Goal: Communication & Community: Answer question/provide support

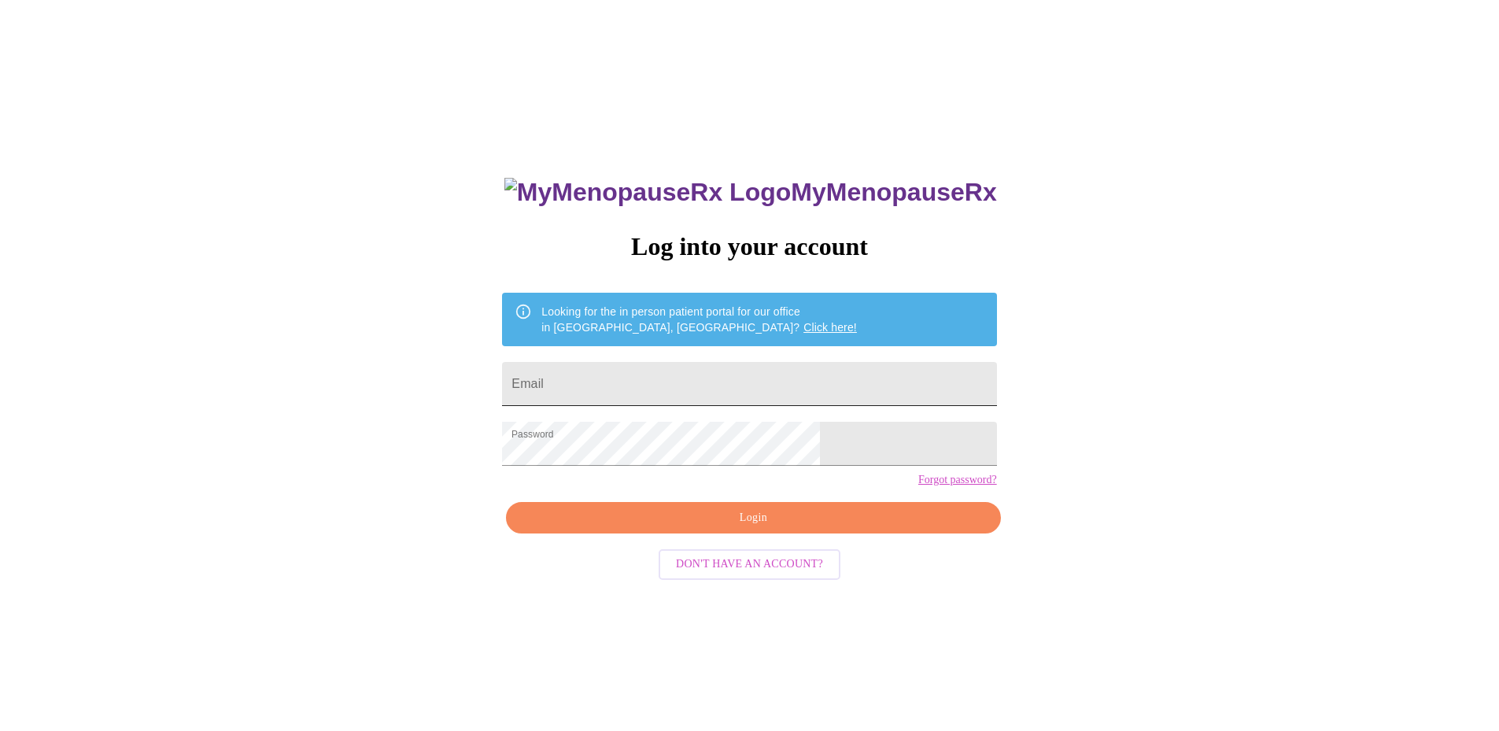
click at [722, 362] on input "Email" at bounding box center [749, 384] width 494 height 44
type input "[EMAIL_ADDRESS][DOMAIN_NAME]"
click at [762, 528] on span "Login" at bounding box center [753, 518] width 458 height 20
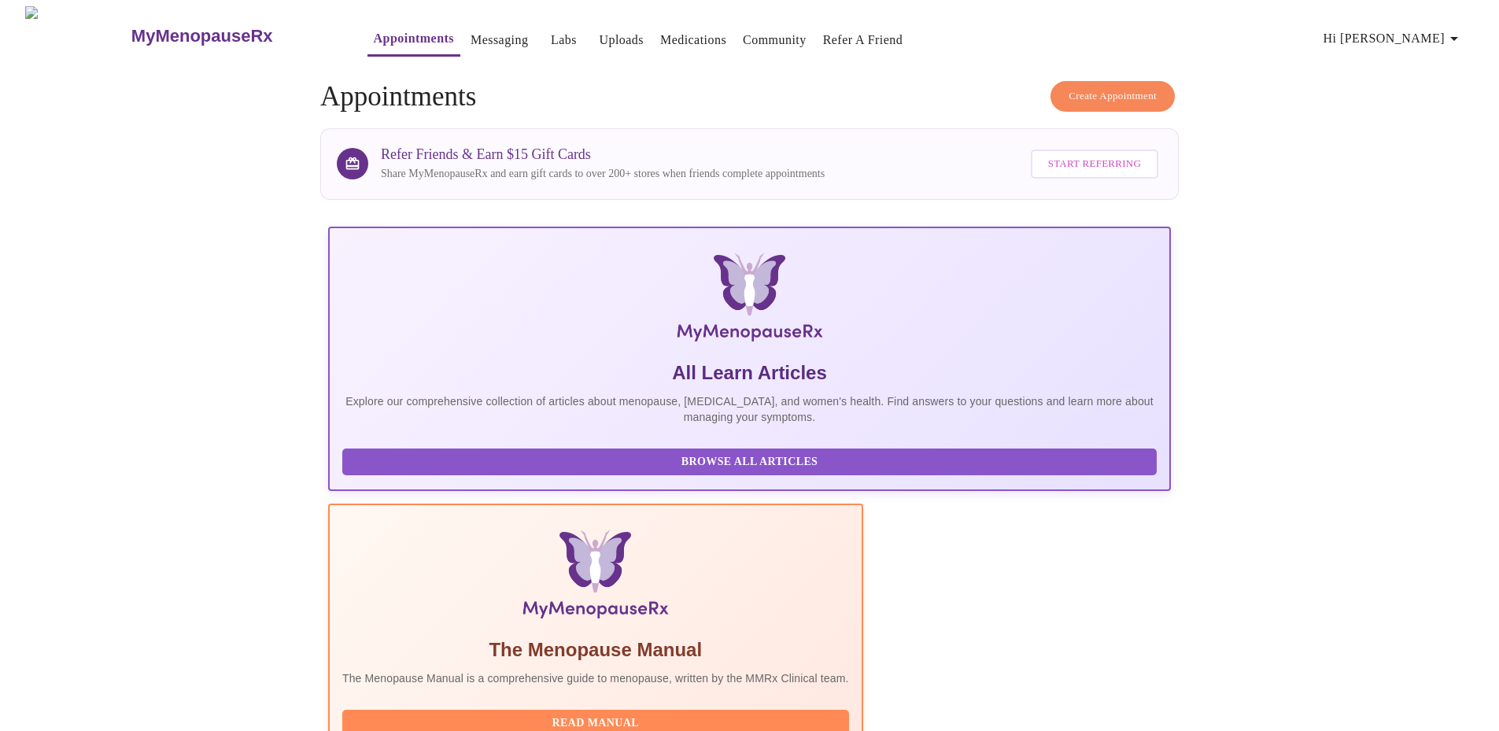
click at [471, 34] on link "Messaging" at bounding box center [499, 40] width 57 height 22
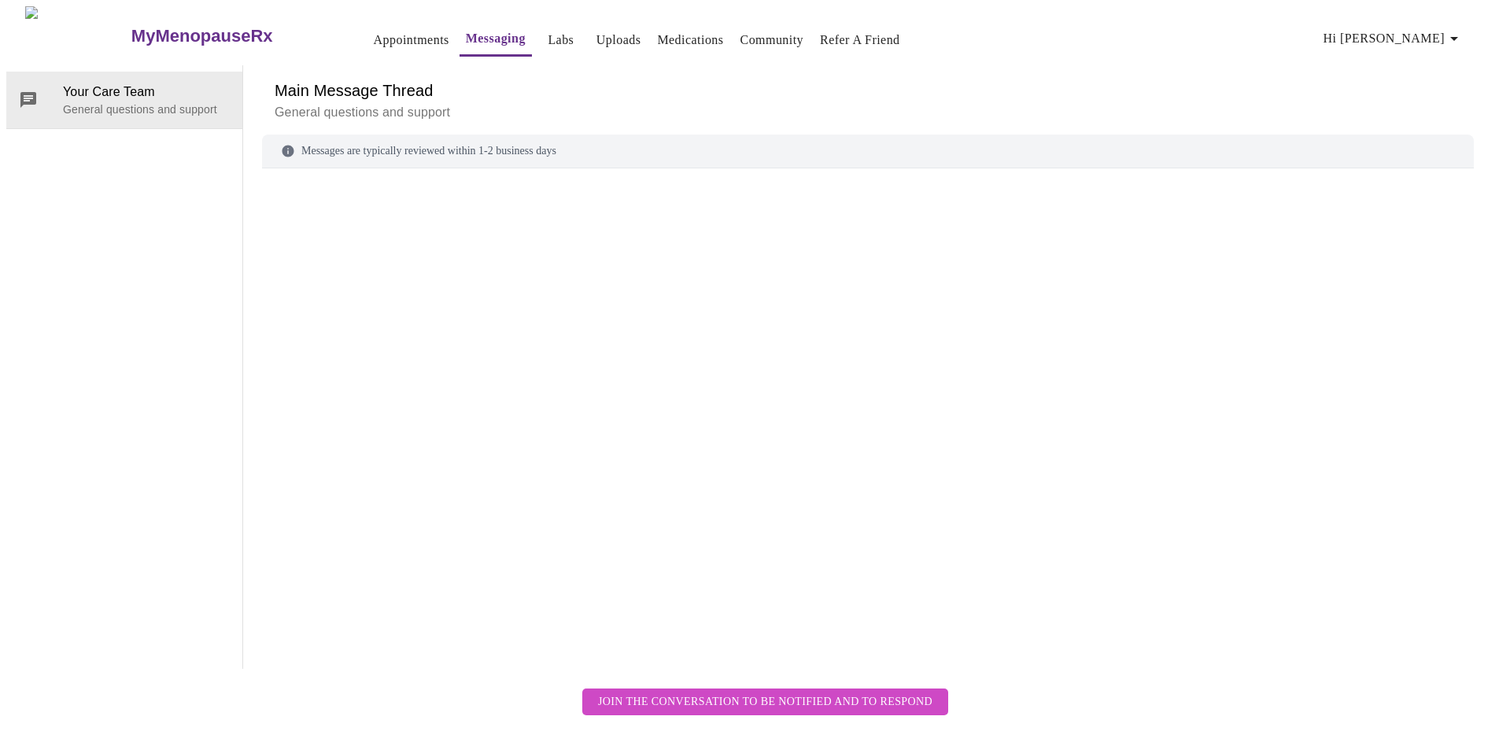
scroll to position [59, 0]
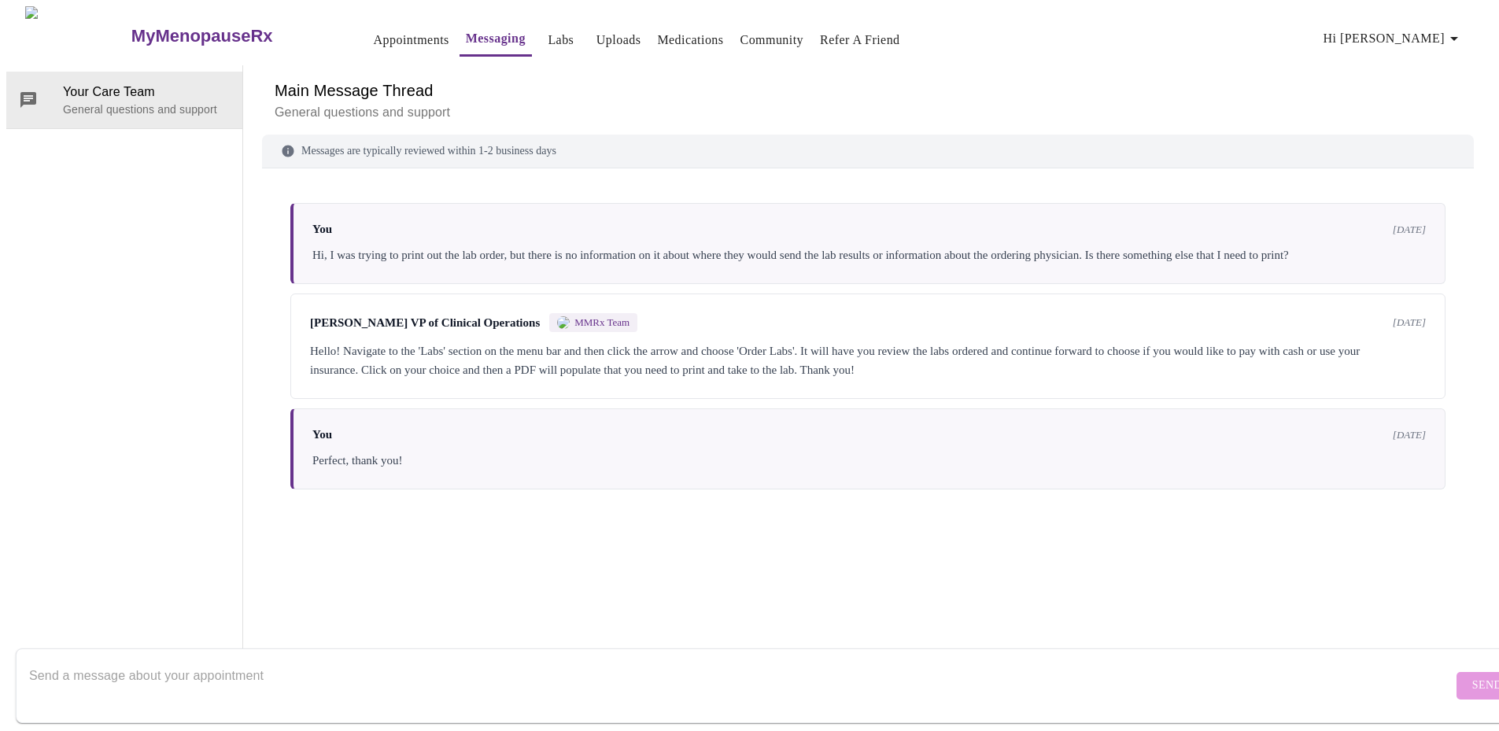
click at [417, 660] on textarea "Send a message about your appointment" at bounding box center [741, 685] width 1424 height 50
click at [347, 661] on textarea "Hello, I received my lab results from my endocrolonoligst which I will upload h…" at bounding box center [741, 685] width 1424 height 50
drag, startPoint x: 350, startPoint y: 657, endPoint x: 256, endPoint y: 652, distance: 94.6
click at [256, 660] on textarea "Hello, I received my lab results from my endocrolonoligst which I will upload h…" at bounding box center [741, 685] width 1424 height 50
click at [1385, 681] on div "2" at bounding box center [1393, 689] width 17 height 17
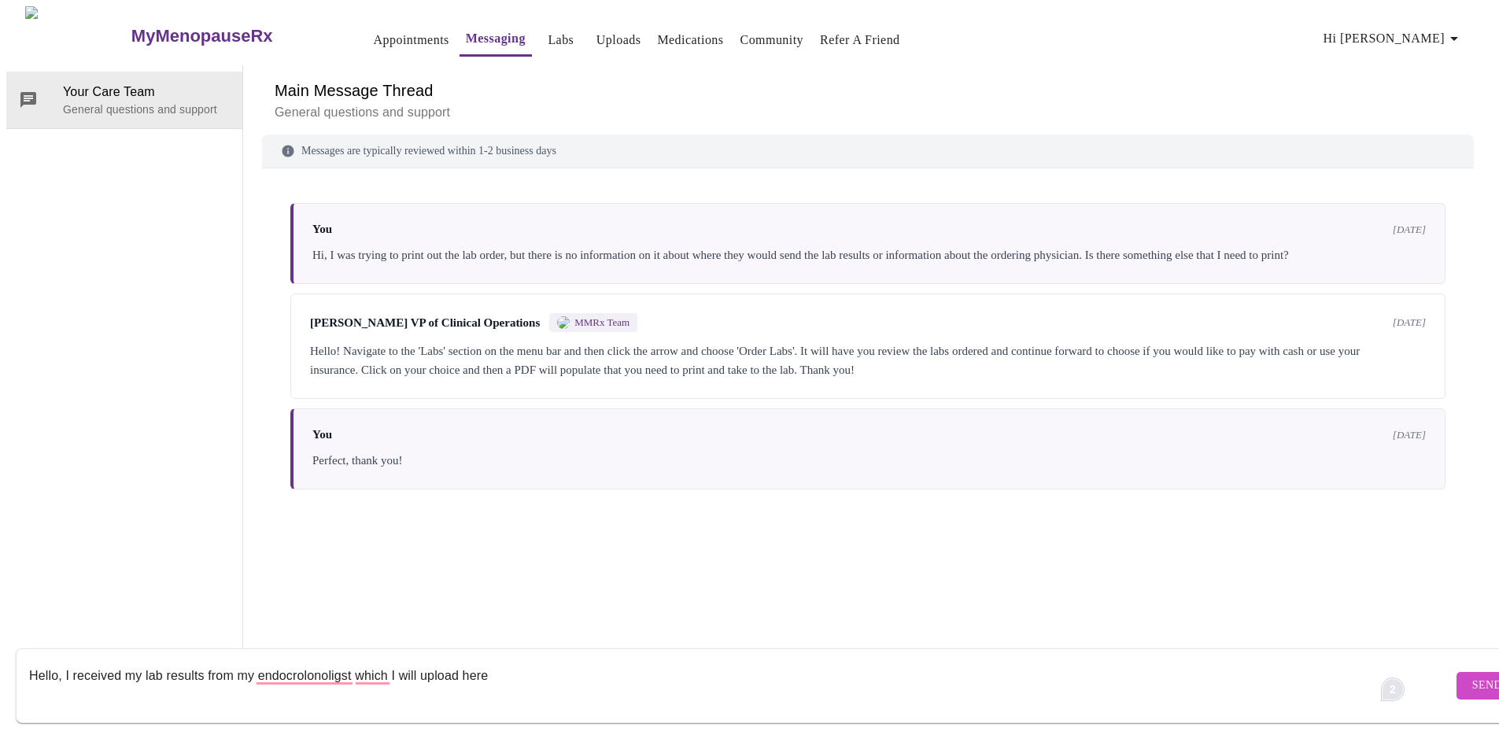
click at [1392, 681] on div "2" at bounding box center [1393, 689] width 17 height 17
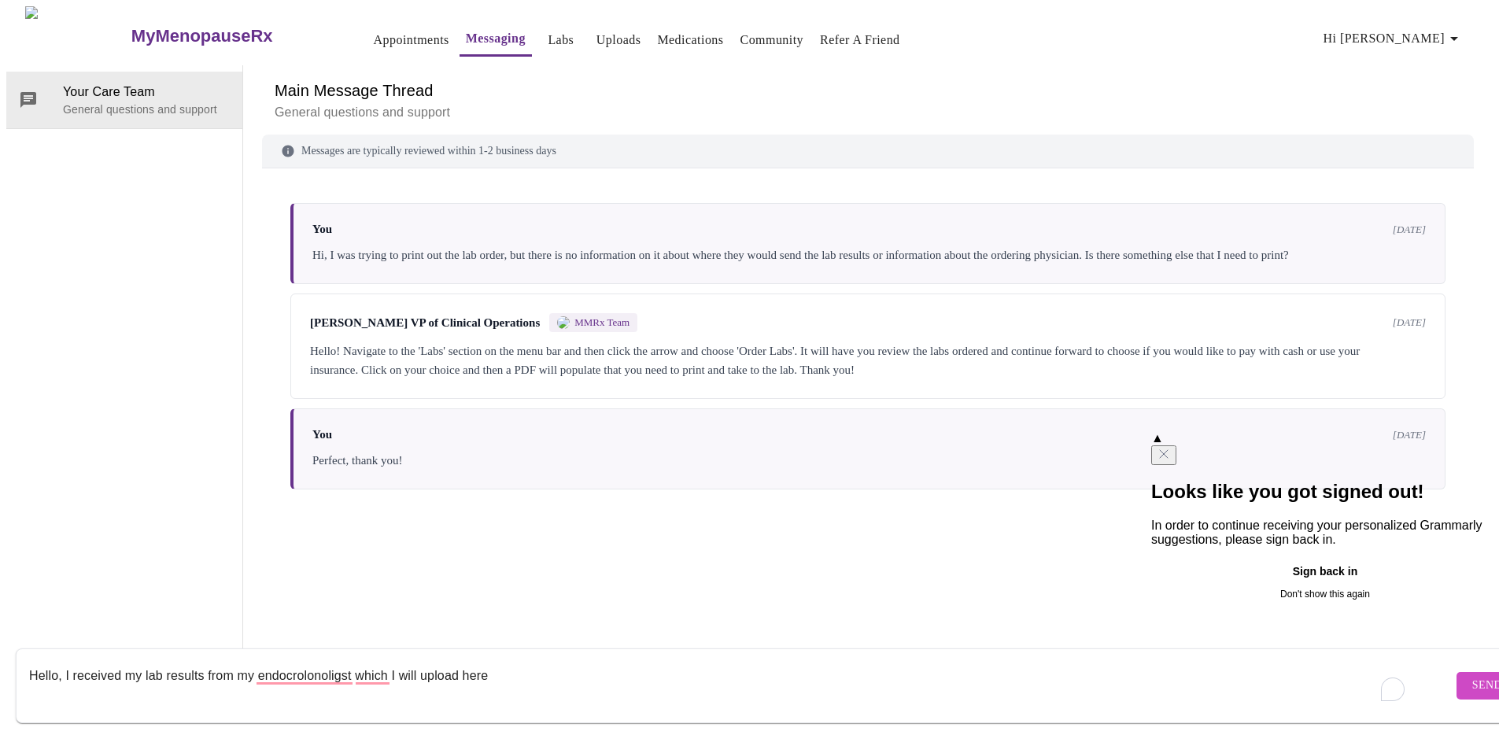
click at [1273, 585] on button "Sign back in" at bounding box center [1326, 572] width 348 height 25
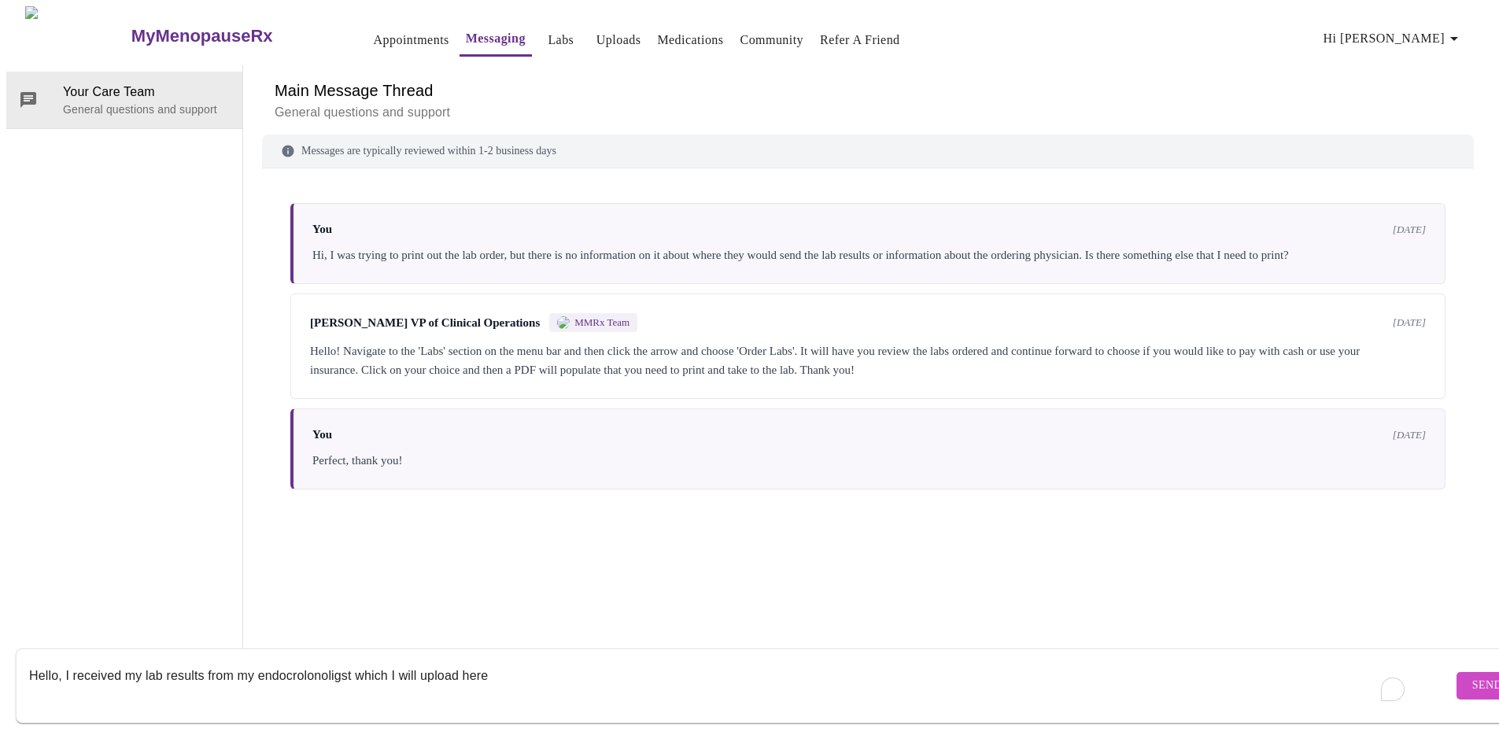
click at [312, 661] on textarea "Hello, I received my lab results from my endocrolonoligst which I will upload h…" at bounding box center [741, 685] width 1424 height 50
click at [305, 660] on textarea "Hello, I received my lab results from my endocrolonoligst which I will upload h…" at bounding box center [741, 685] width 1424 height 50
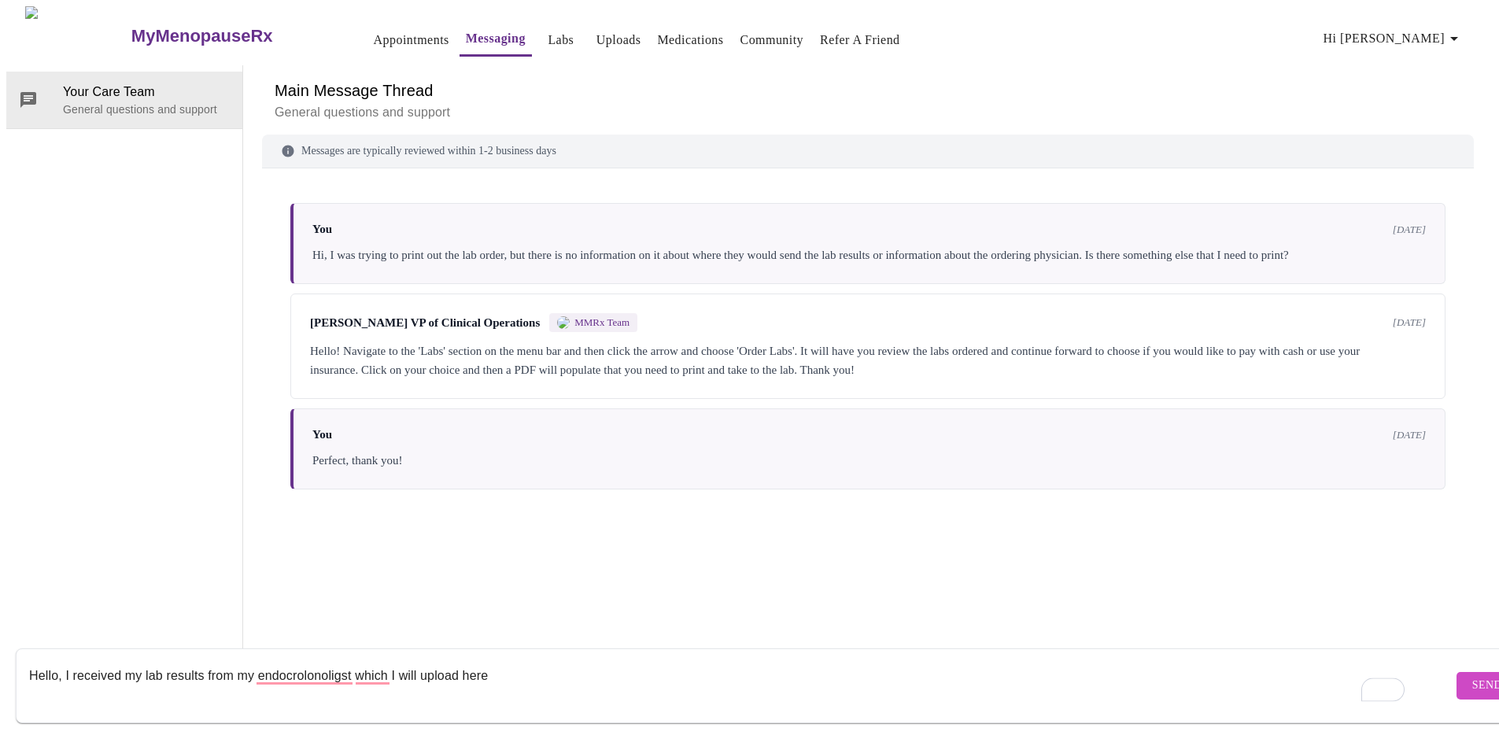
click at [305, 660] on textarea "Hello, I received my lab results from my endocrolonoligst which I will upload h…" at bounding box center [741, 685] width 1424 height 50
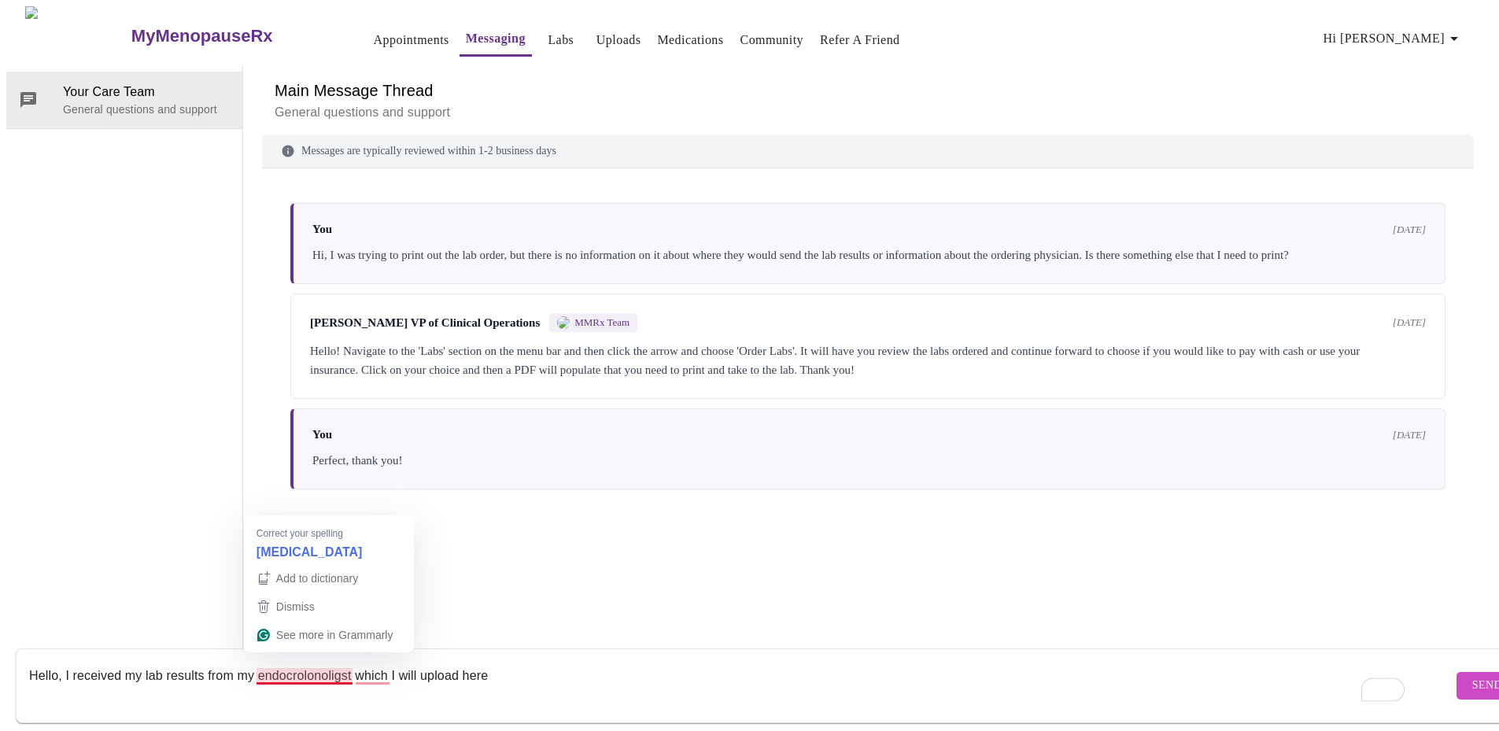
click at [261, 663] on textarea "Hello, I received my lab results from my endocrolonoligst which I will upload h…" at bounding box center [741, 685] width 1424 height 50
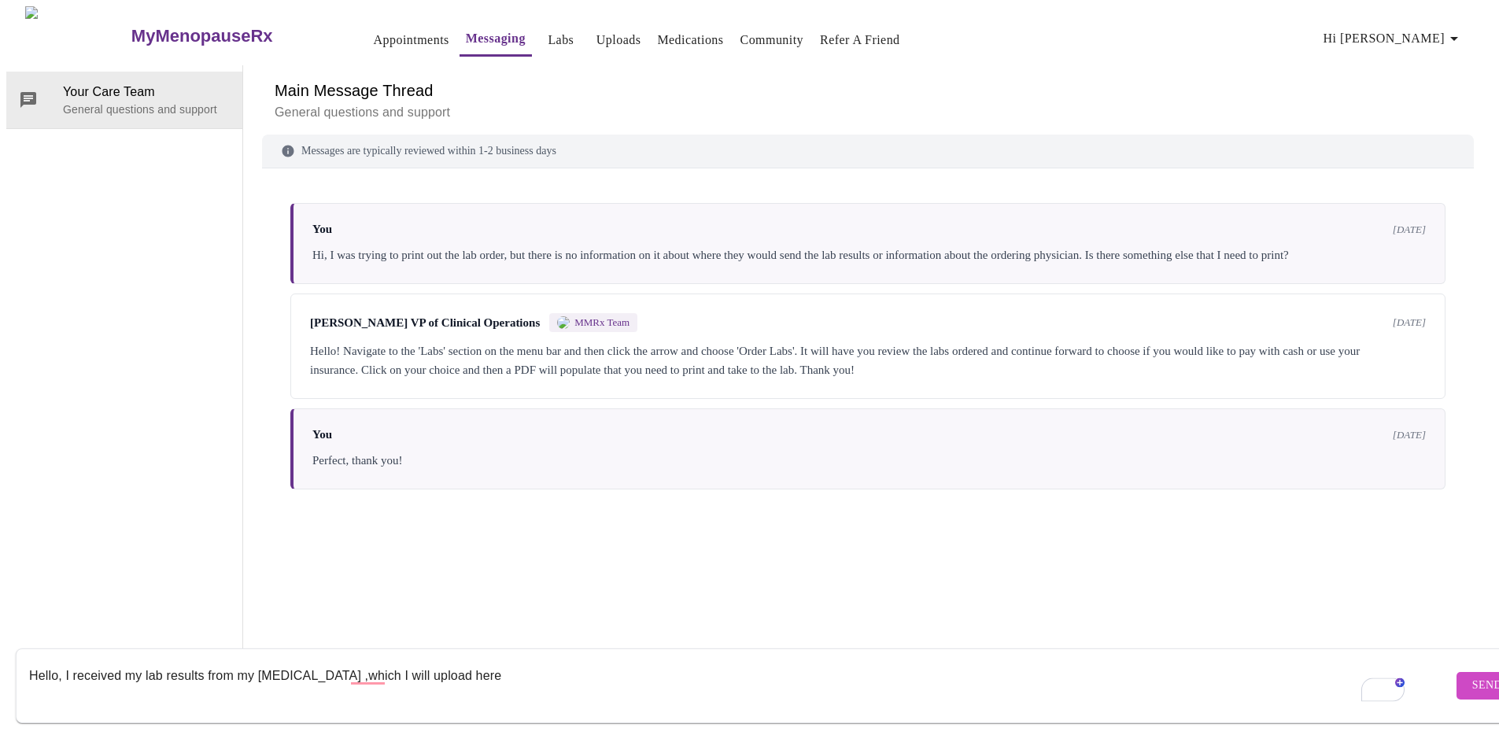
scroll to position [0, 0]
type textarea "Hello, I received my lab results from my [MEDICAL_DATA] ,which I will upload he…"
click at [597, 35] on link "Uploads" at bounding box center [619, 40] width 45 height 22
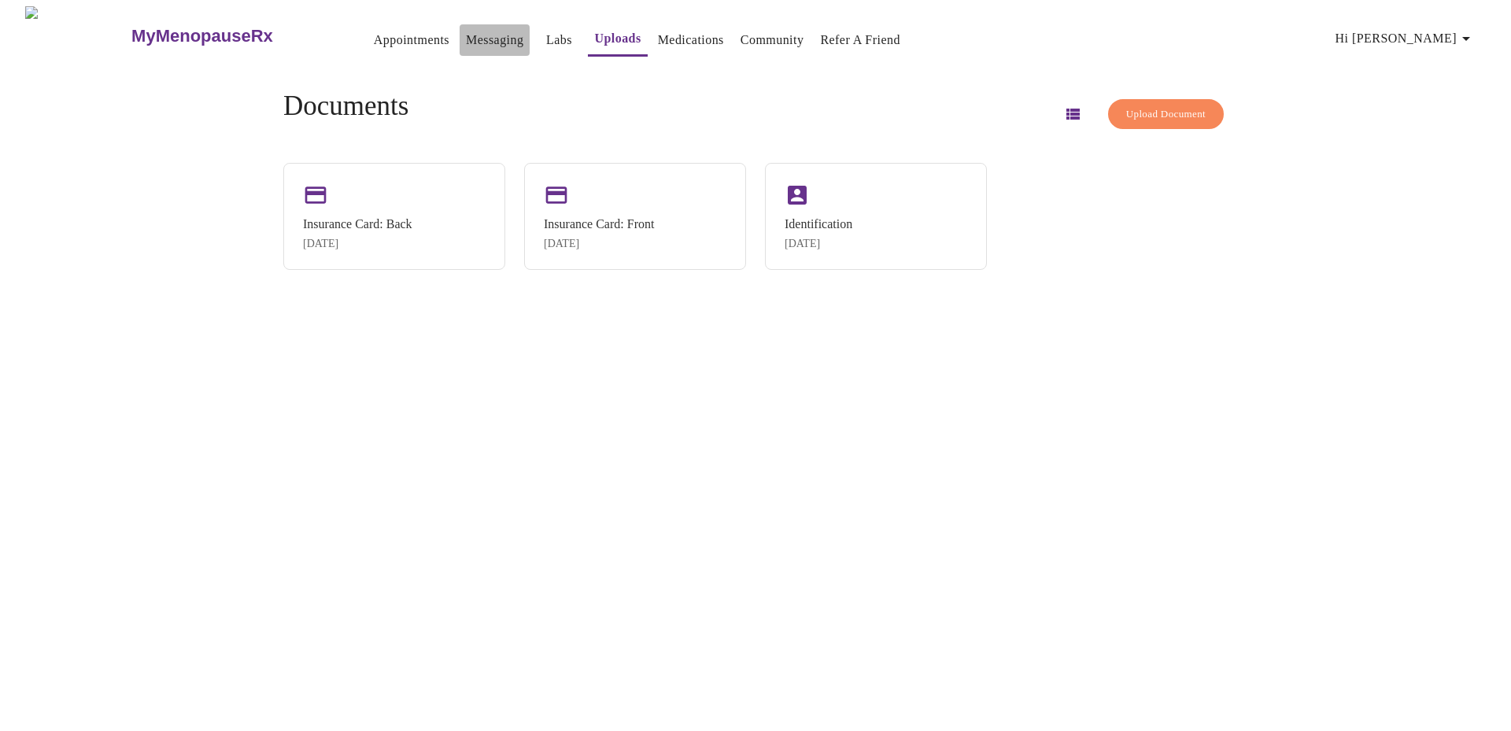
click at [475, 31] on link "Messaging" at bounding box center [494, 40] width 57 height 22
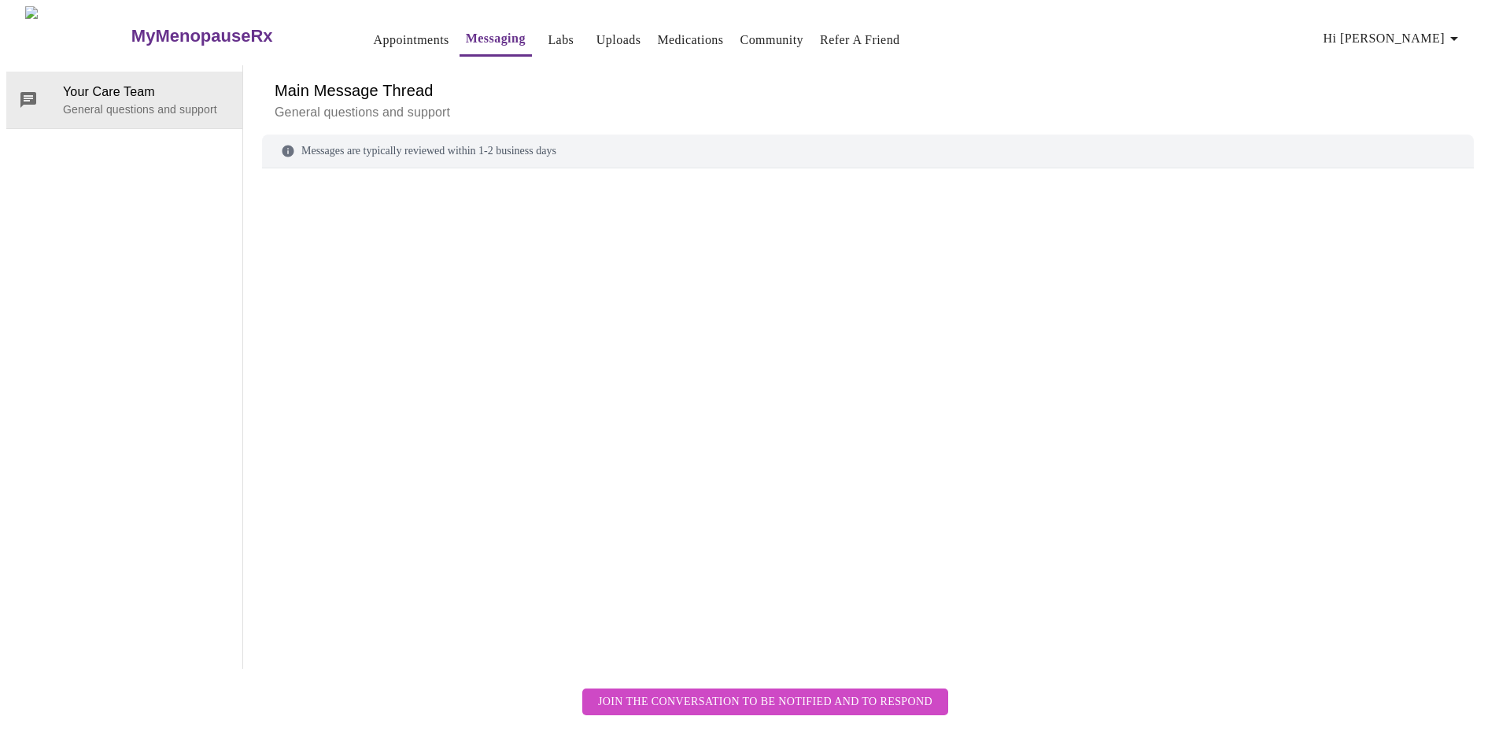
scroll to position [59, 0]
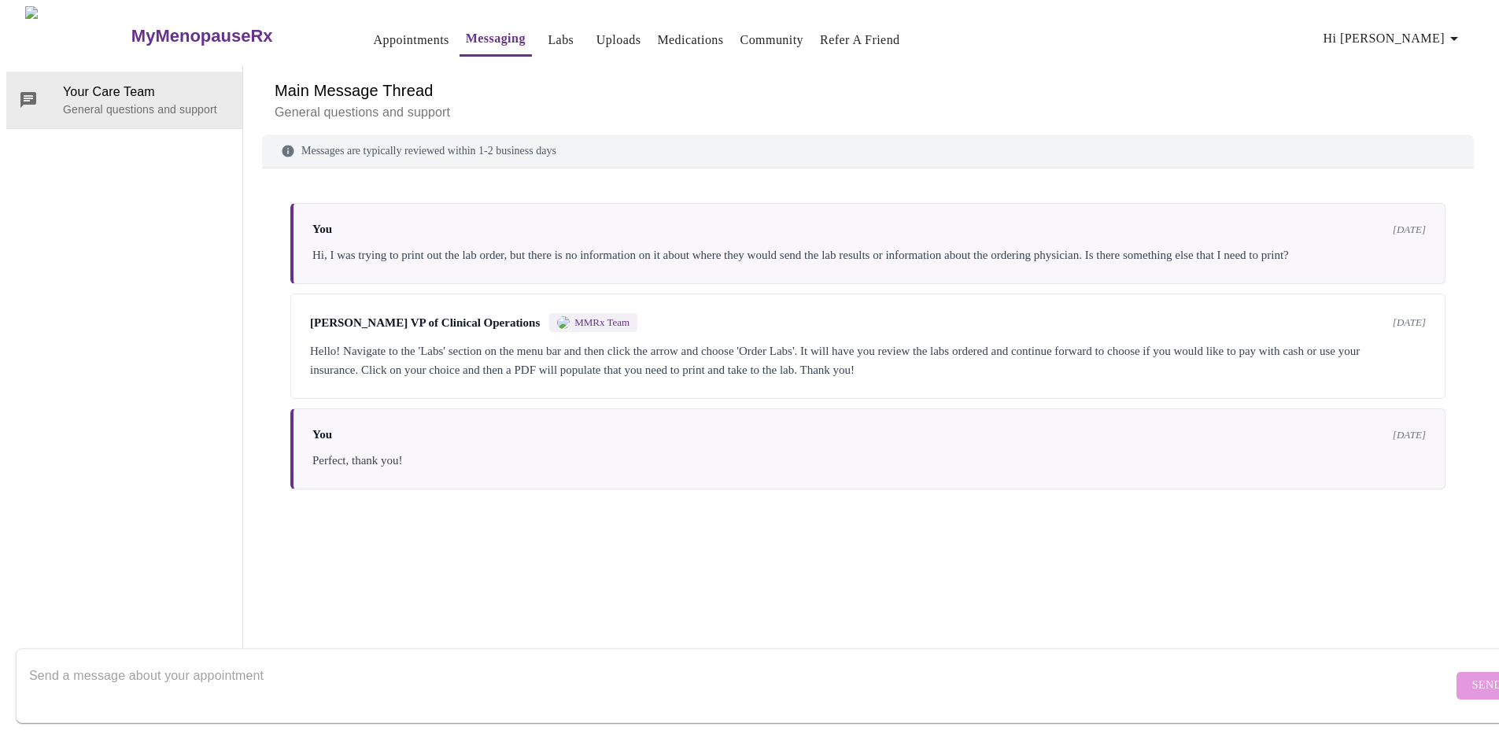
click at [595, 660] on textarea "Send a message about your appointment" at bounding box center [741, 685] width 1424 height 50
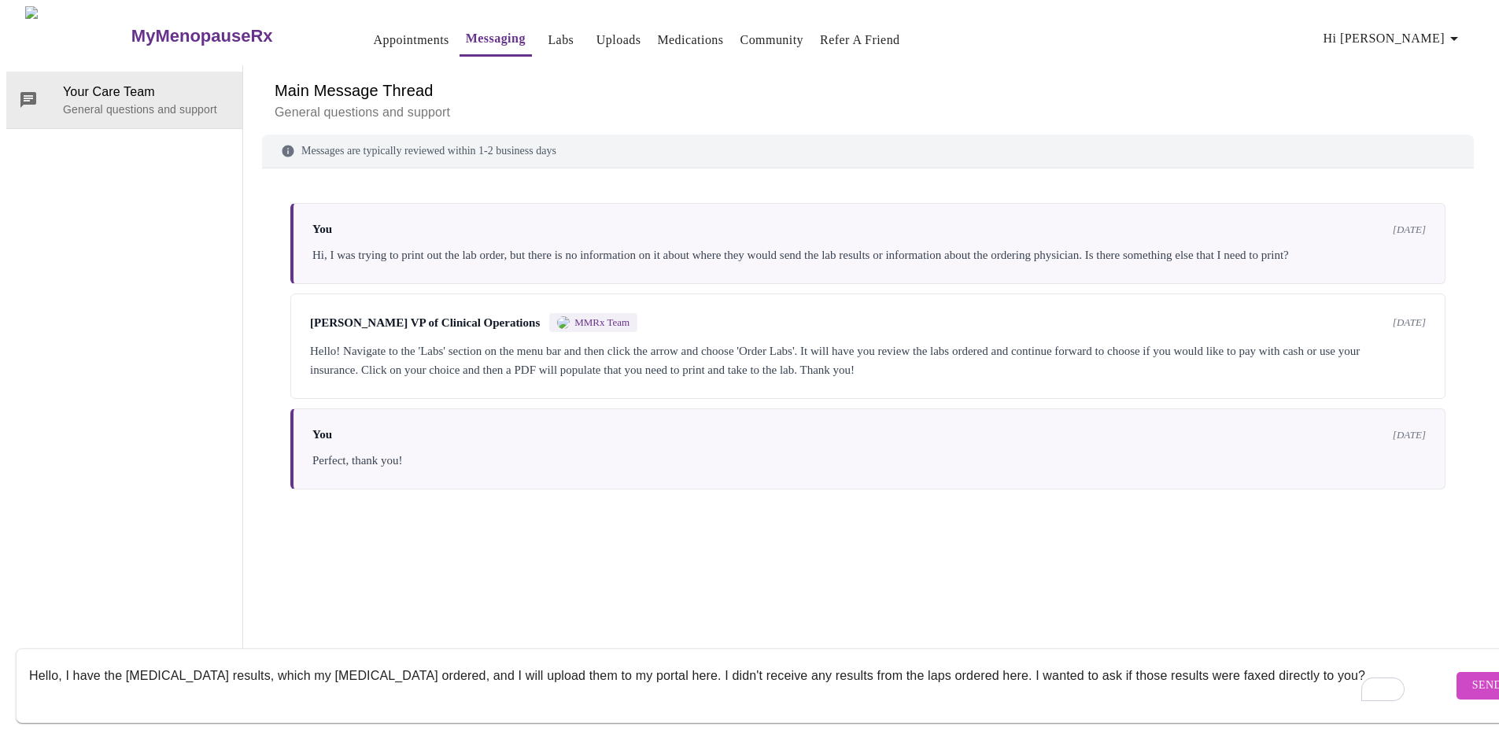
type textarea "Hello, I have the [MEDICAL_DATA] results, which my [MEDICAL_DATA] ordered, and …"
click at [1457, 672] on button "Send" at bounding box center [1487, 686] width 61 height 28
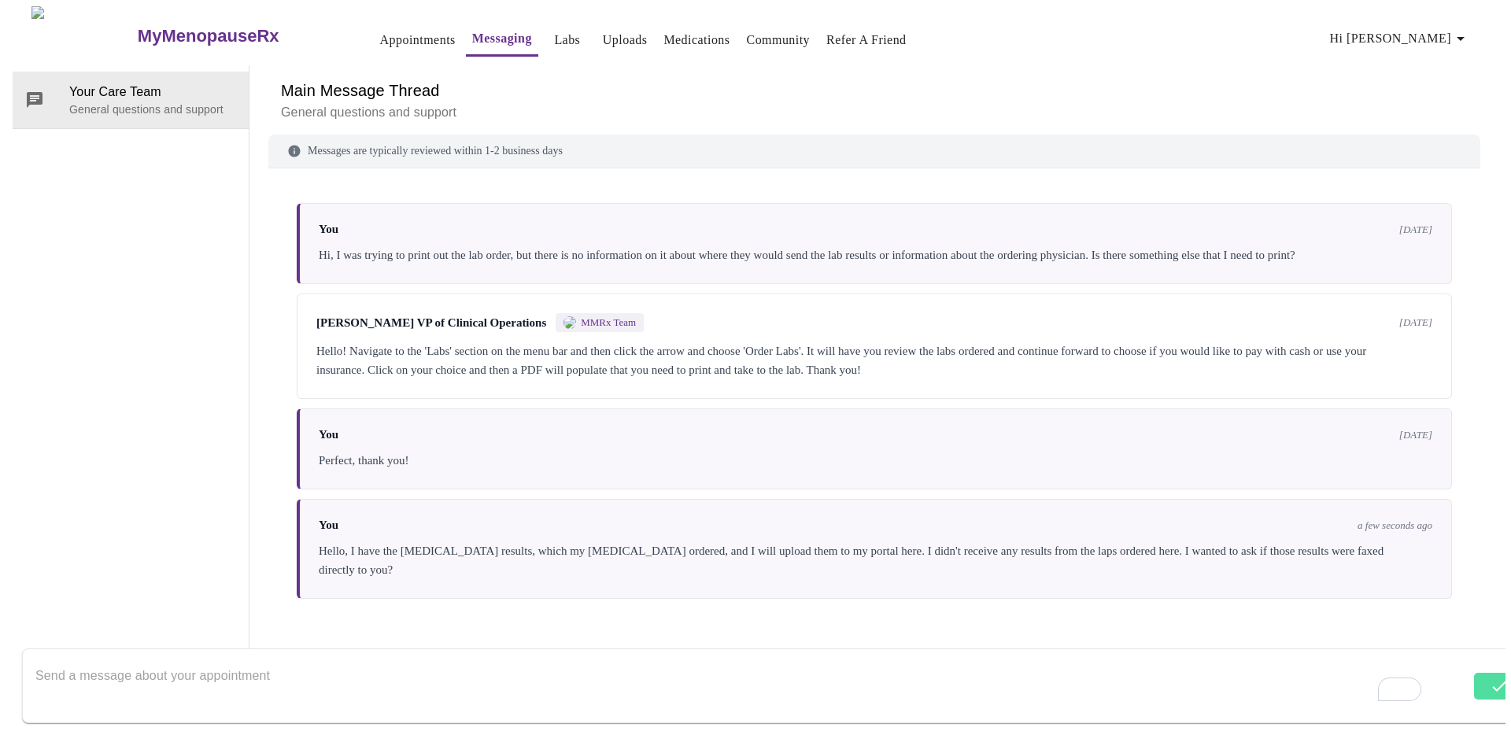
scroll to position [0, 0]
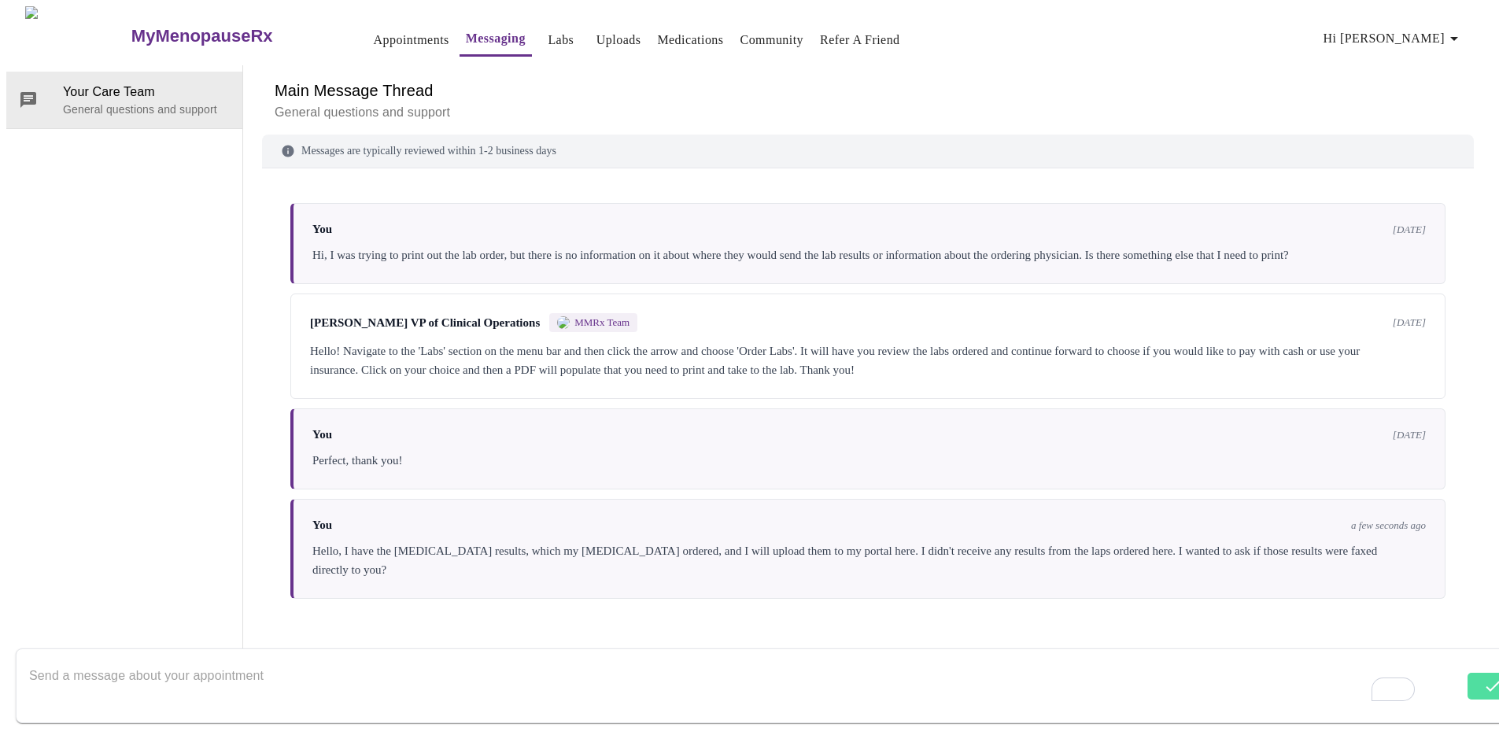
click at [597, 35] on link "Uploads" at bounding box center [619, 40] width 45 height 22
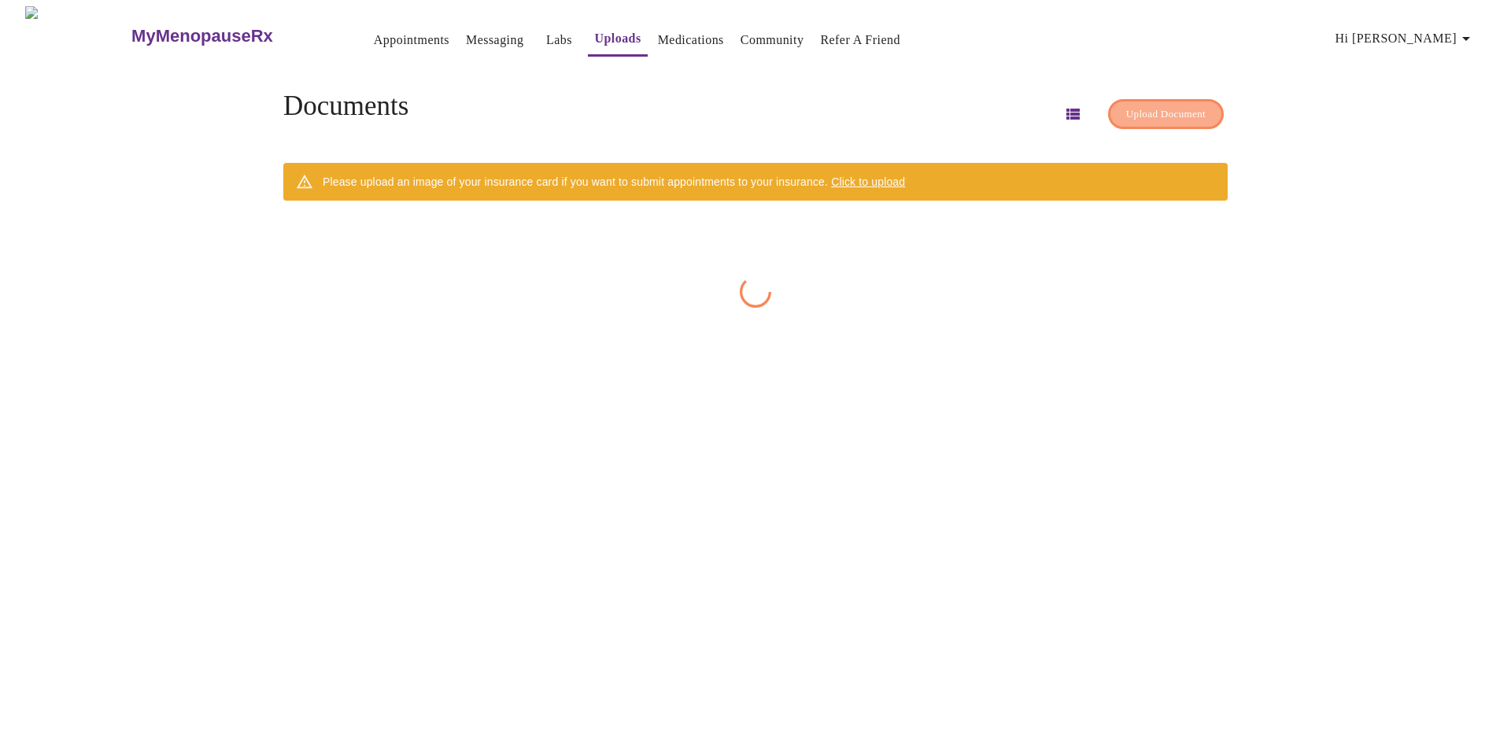
click at [1152, 111] on span "Upload Document" at bounding box center [1166, 114] width 80 height 18
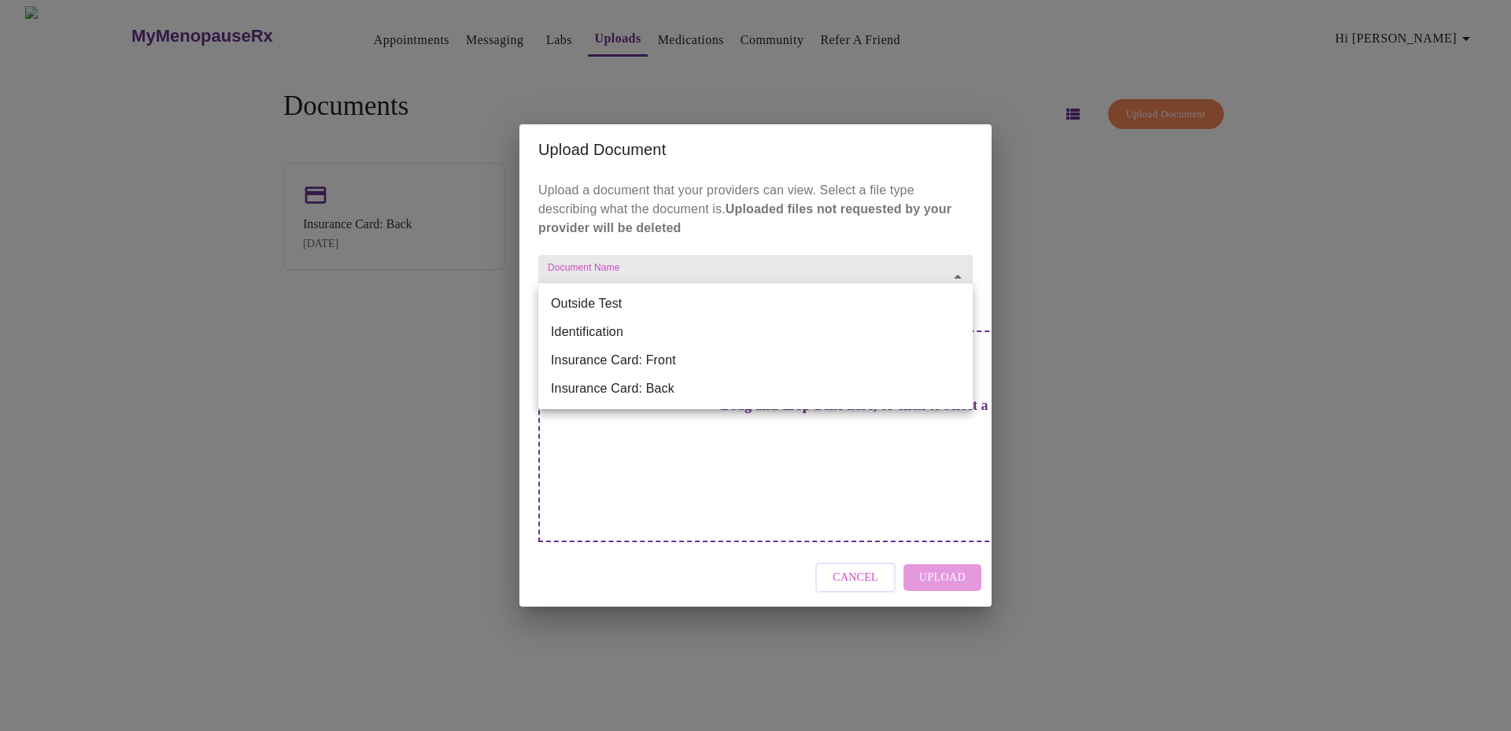
click at [722, 304] on body "MyMenopauseRx Appointments Messaging Labs Uploads Medications Community Refer a…" at bounding box center [755, 371] width 1499 height 731
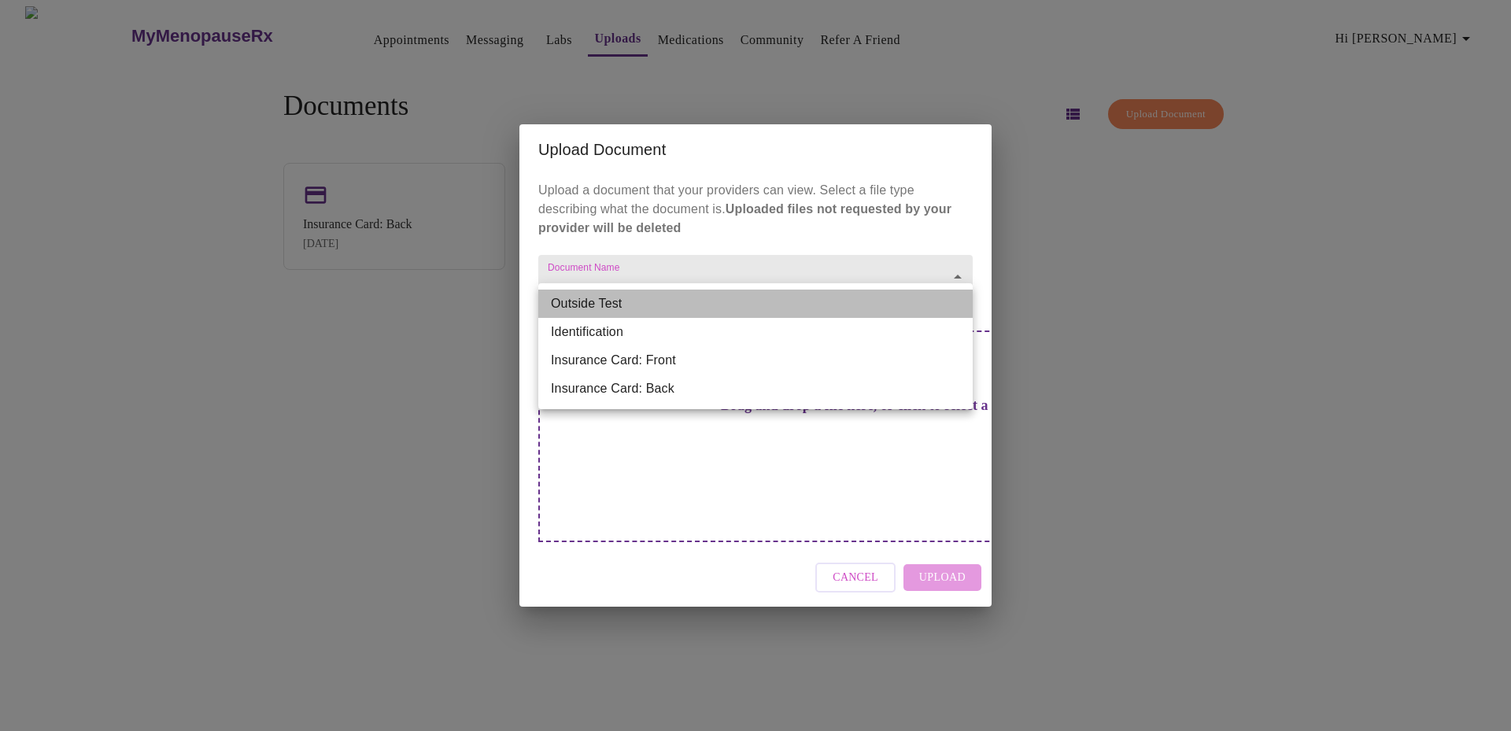
click at [586, 298] on li "Outside Test" at bounding box center [755, 304] width 434 height 28
type input "Outside Test"
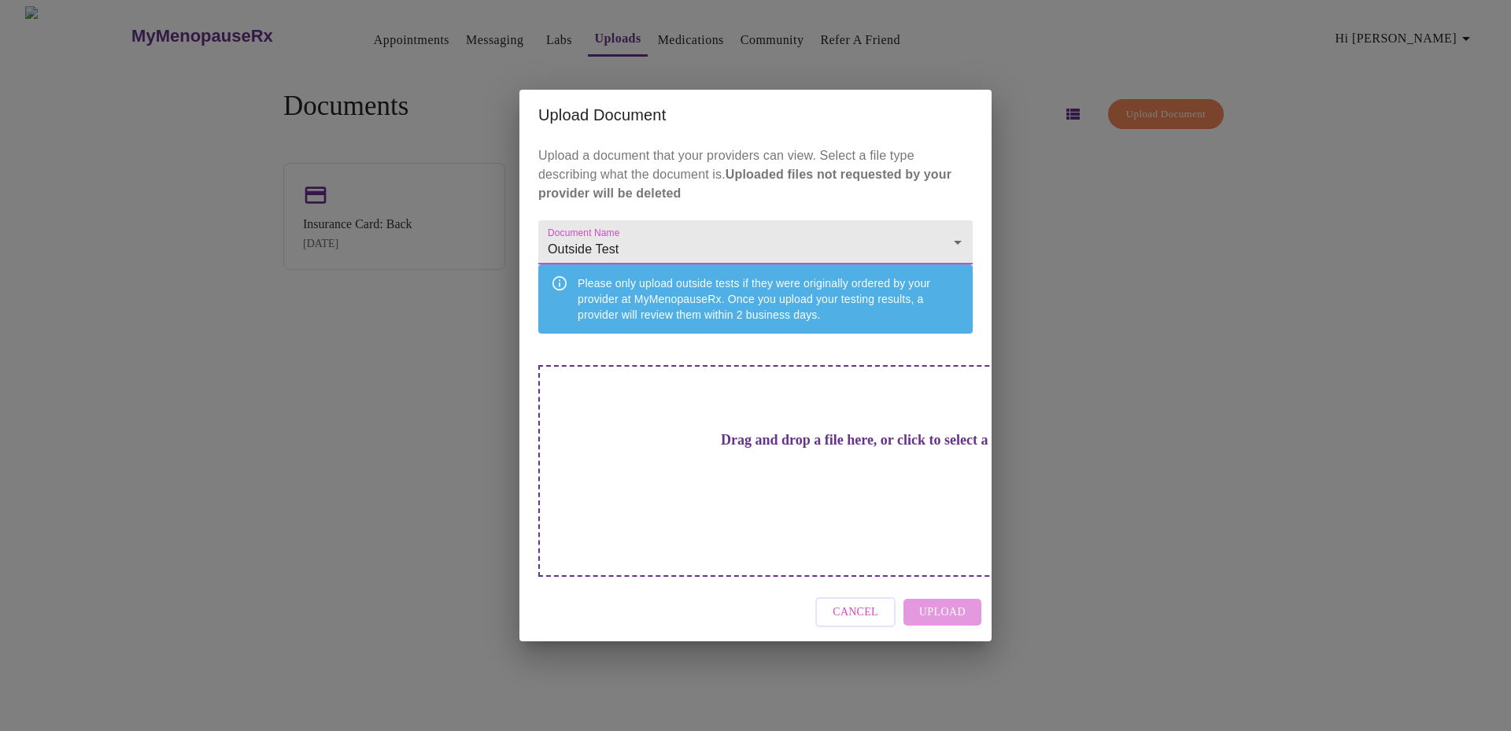
click at [957, 593] on div "Cancel Upload" at bounding box center [756, 612] width 472 height 59
click at [714, 449] on h3 "Drag and drop a file here, or click to select a file" at bounding box center [866, 440] width 434 height 17
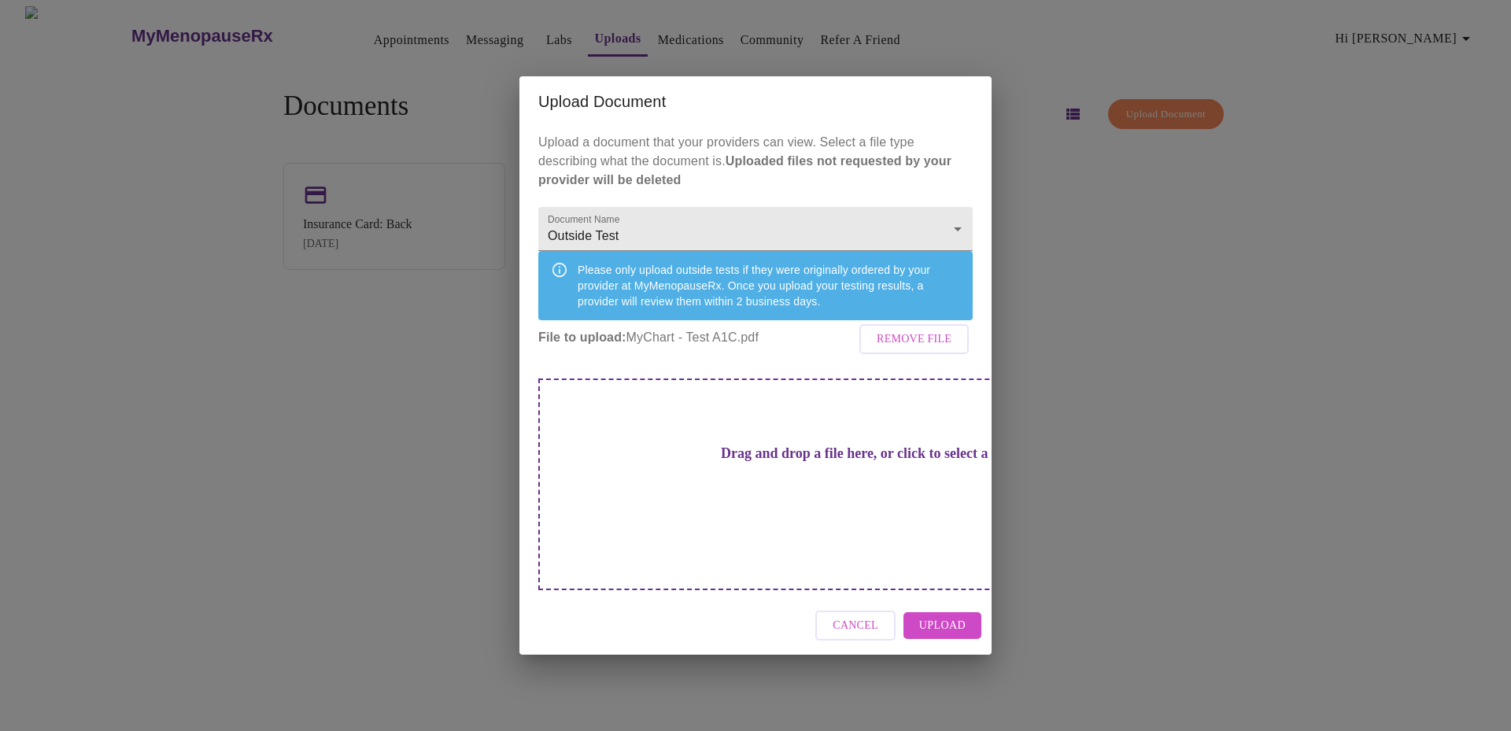
click at [945, 616] on span "Upload" at bounding box center [942, 626] width 46 height 20
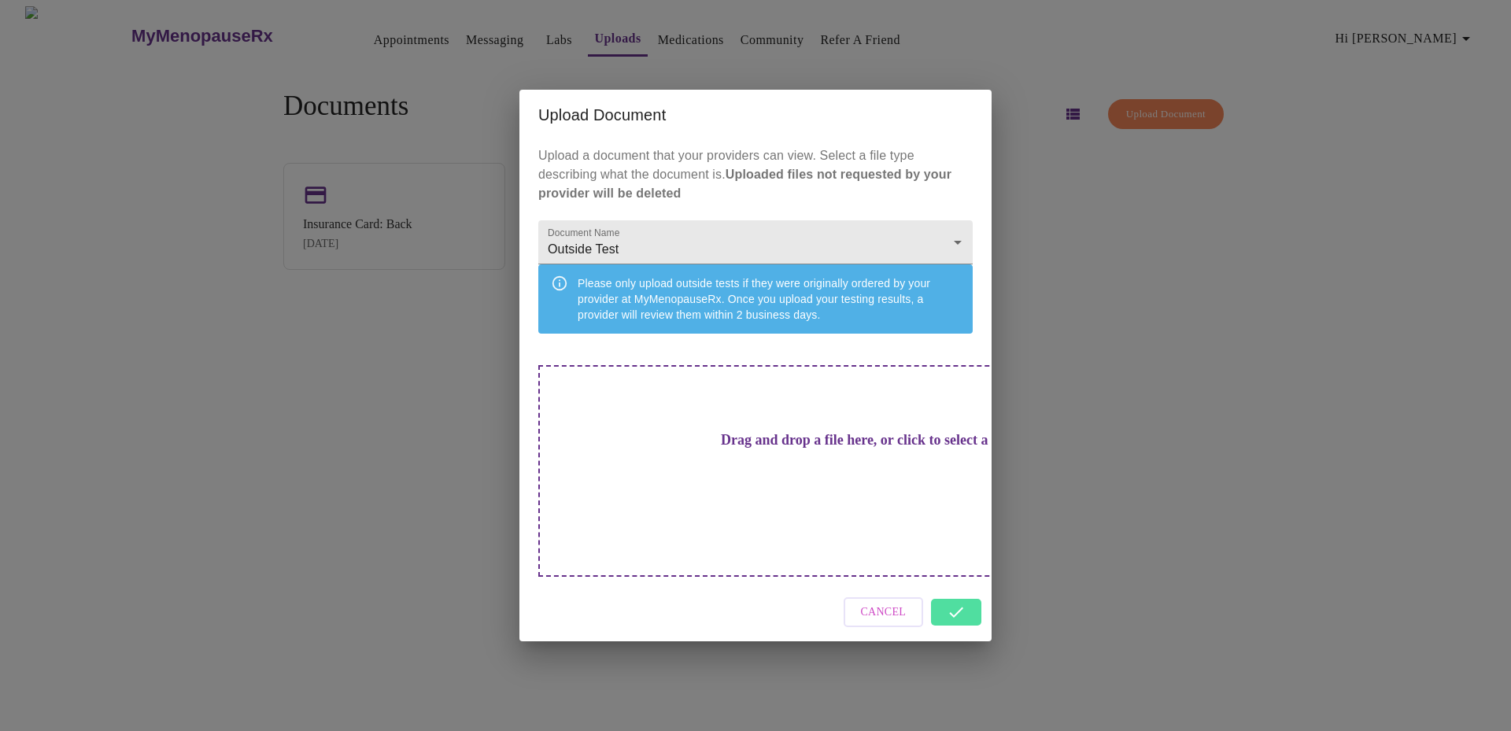
click at [739, 449] on h3 "Drag and drop a file here, or click to select a file" at bounding box center [866, 440] width 434 height 17
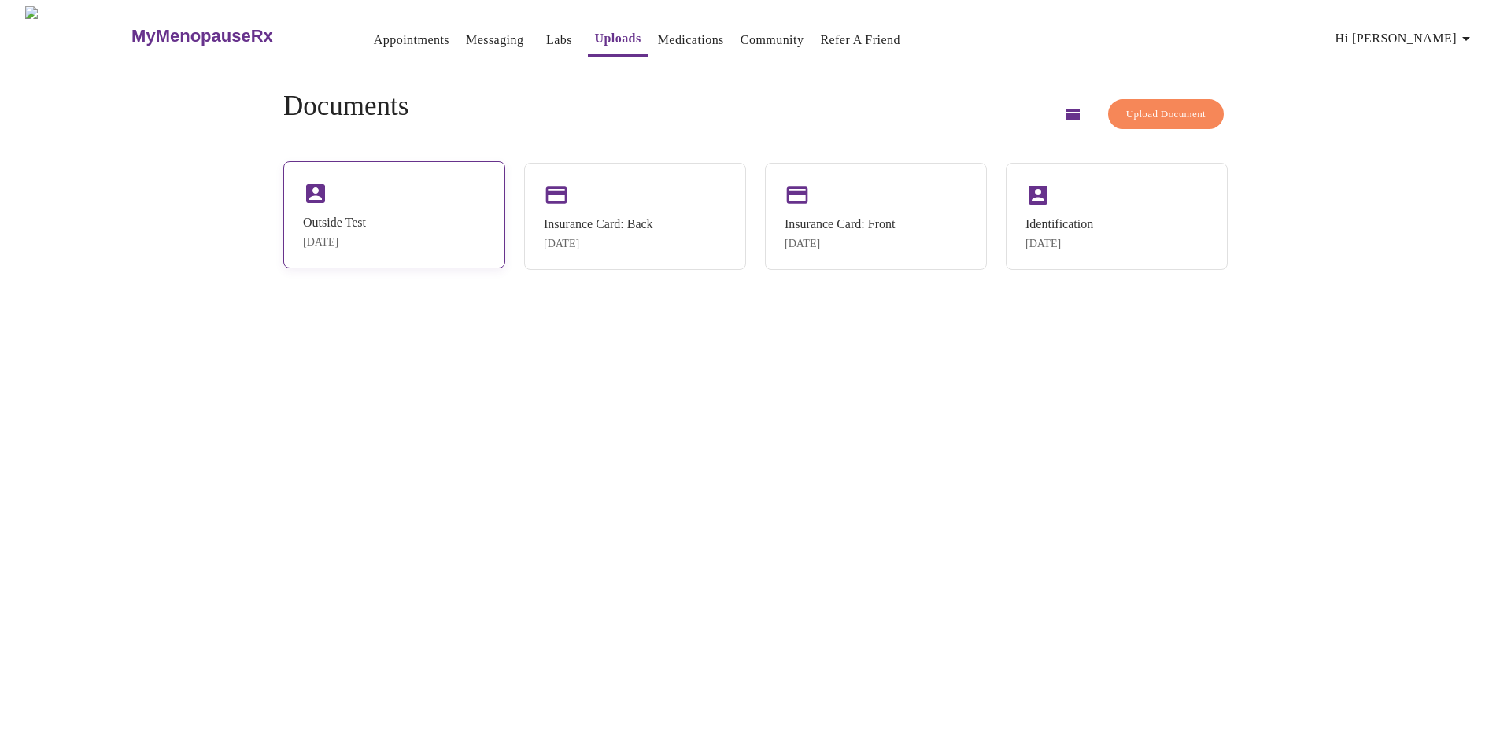
click at [438, 241] on div "Outside Test [DATE]" at bounding box center [394, 214] width 222 height 107
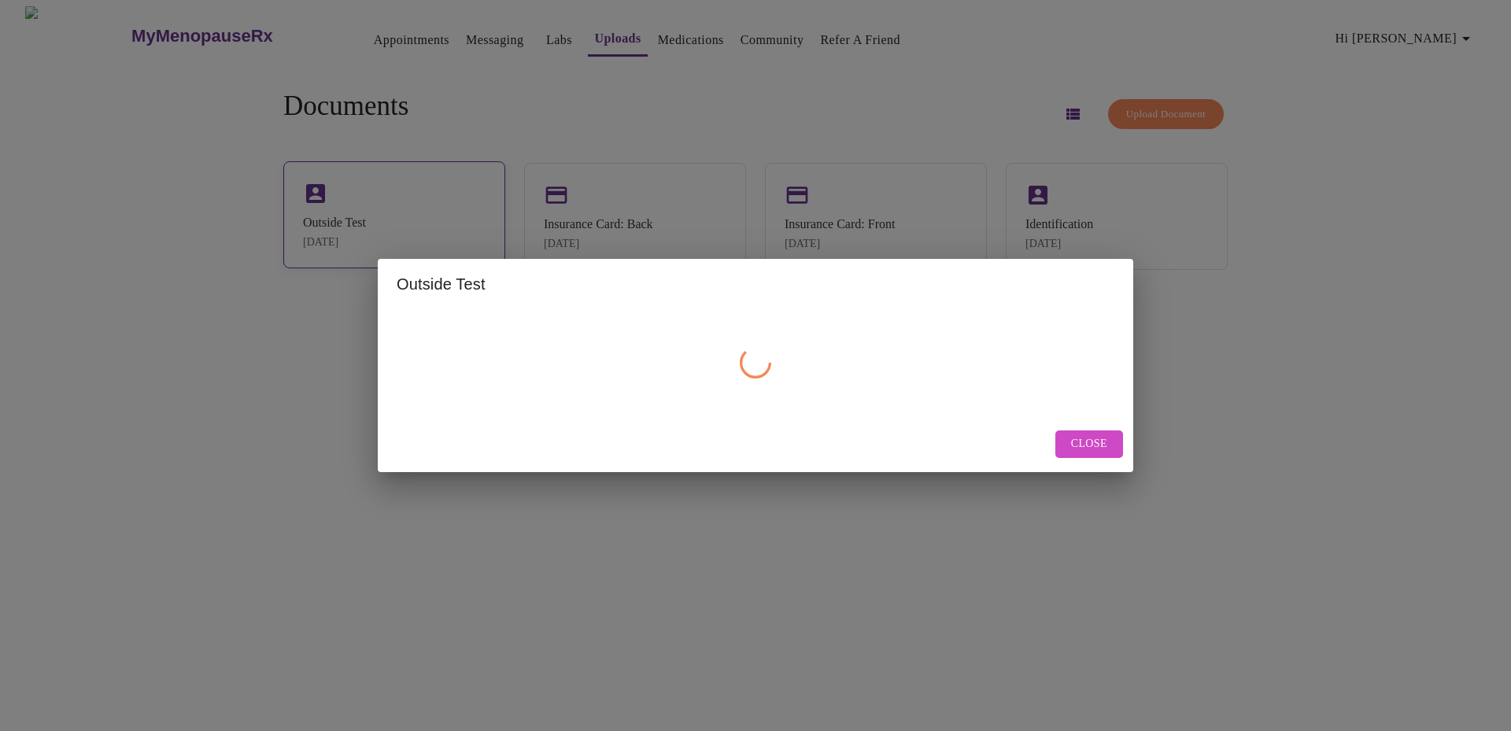
click at [438, 241] on div "Outside Test Close" at bounding box center [755, 365] width 1511 height 731
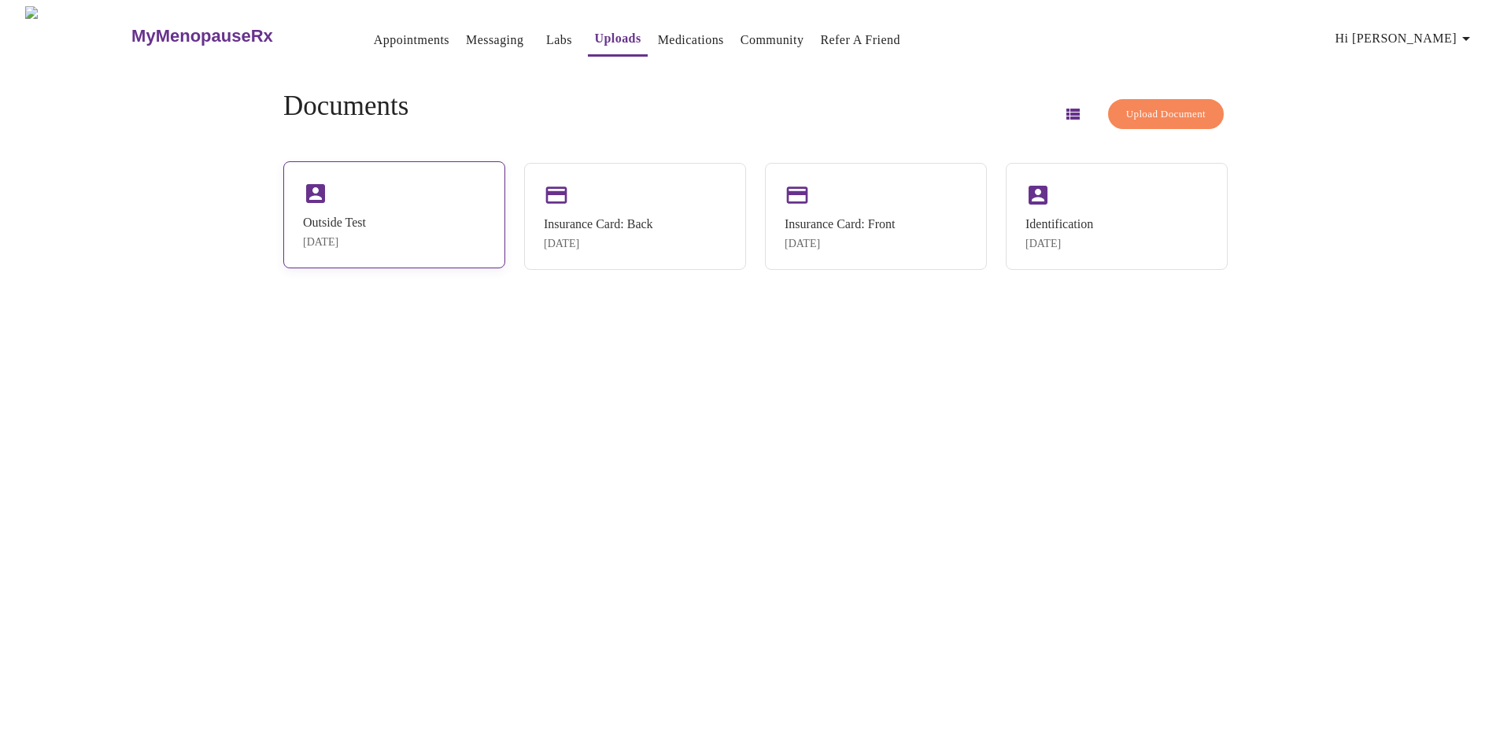
click at [352, 225] on div "Outside Test" at bounding box center [334, 223] width 63 height 14
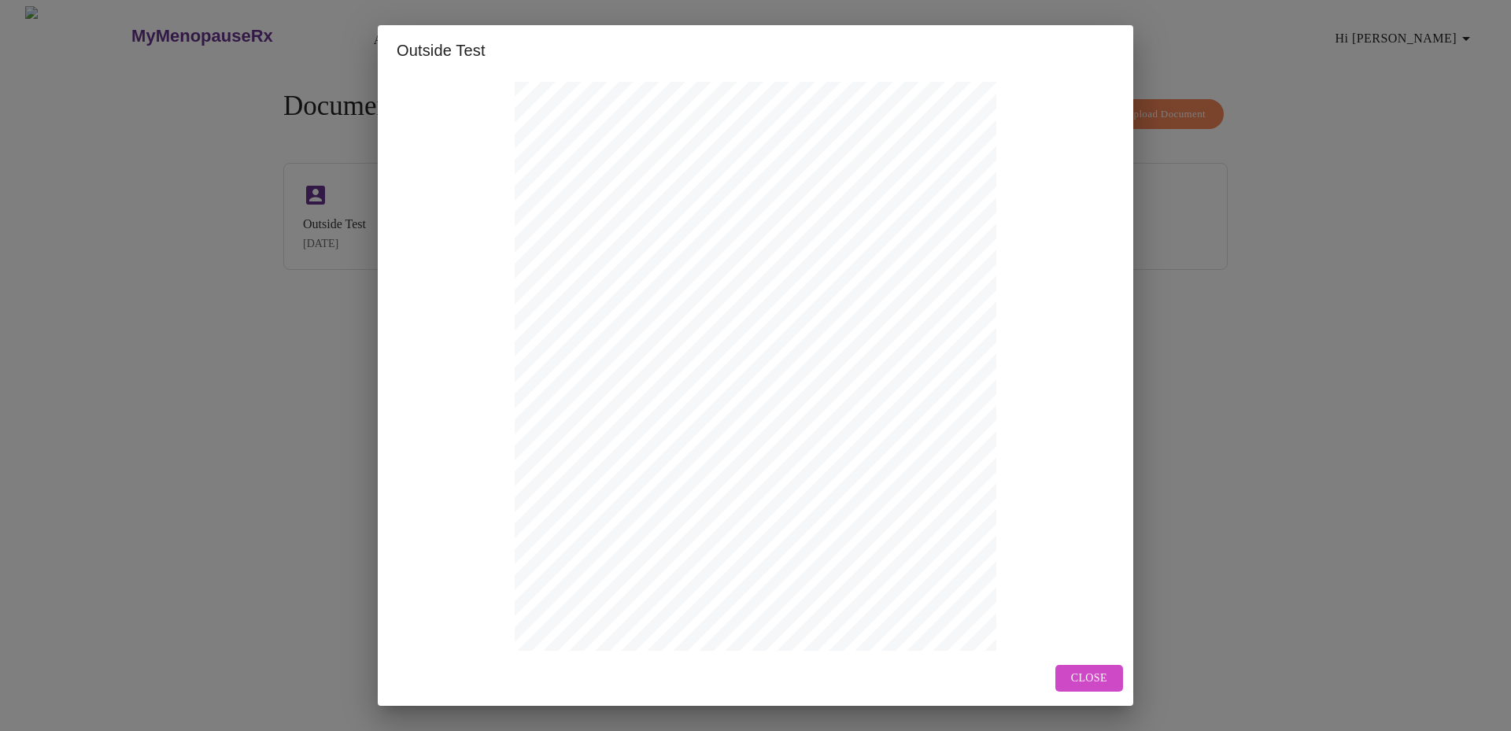
click at [1101, 675] on span "Close" at bounding box center [1089, 679] width 36 height 20
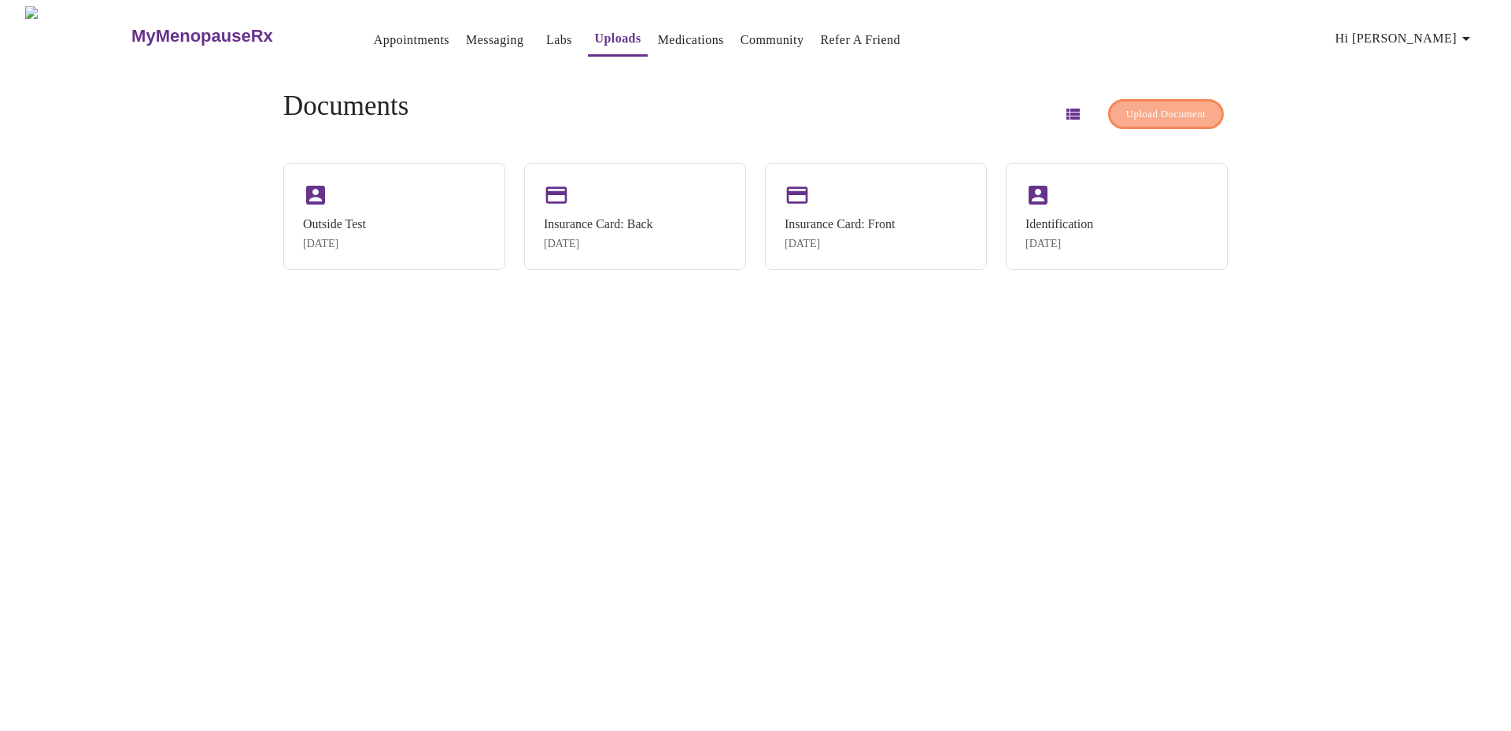
click at [1126, 109] on span "Upload Document" at bounding box center [1166, 114] width 80 height 18
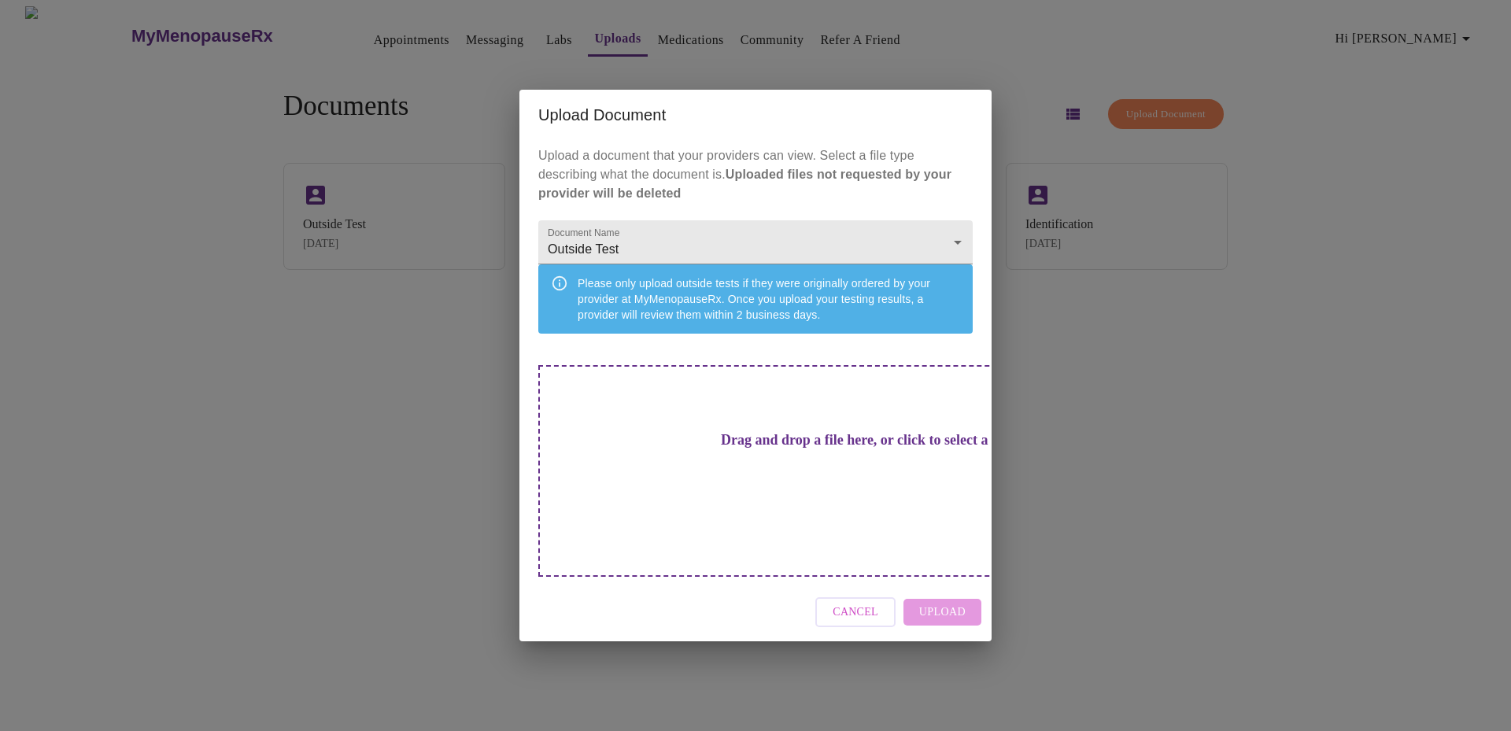
click at [690, 449] on h3 "Drag and drop a file here, or click to select a file" at bounding box center [866, 440] width 434 height 17
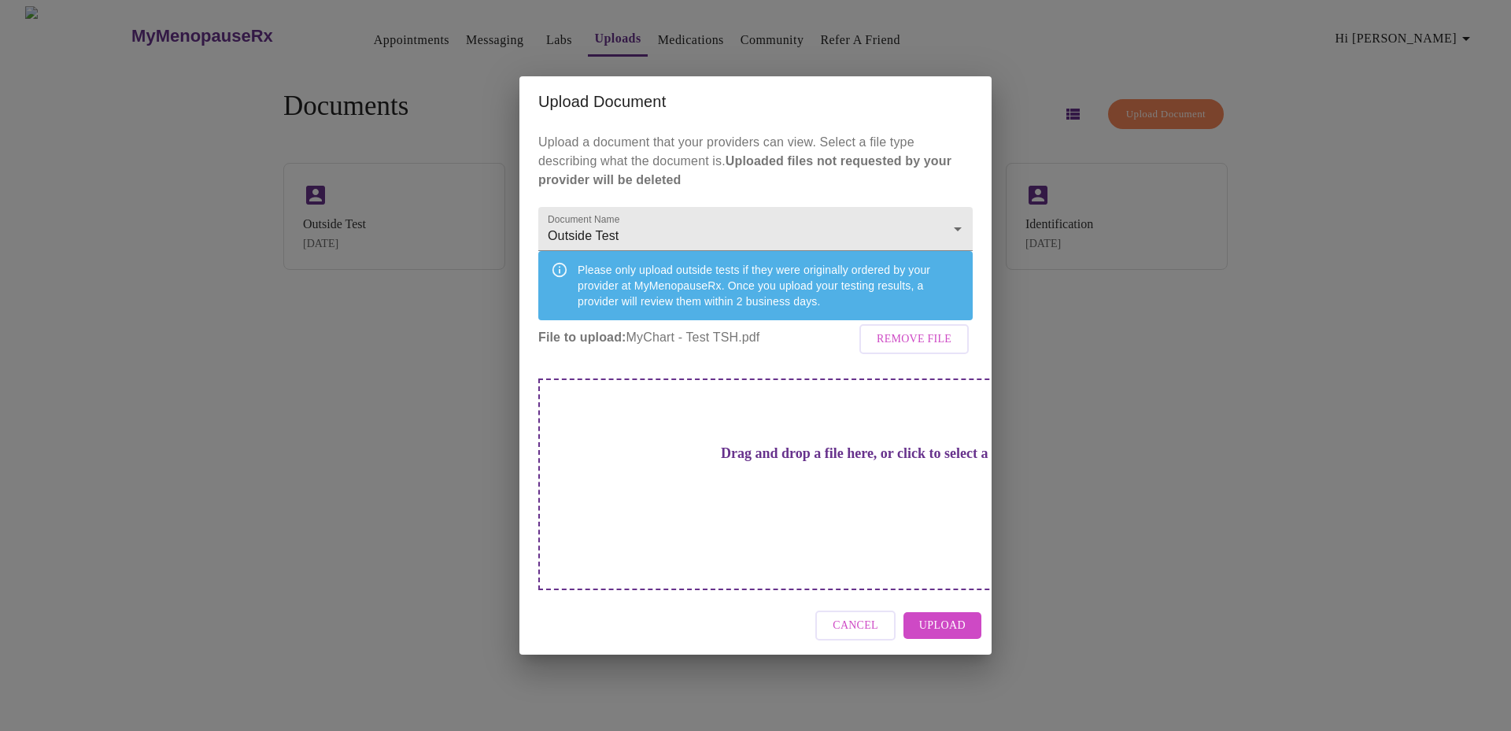
click at [937, 616] on span "Upload" at bounding box center [942, 626] width 46 height 20
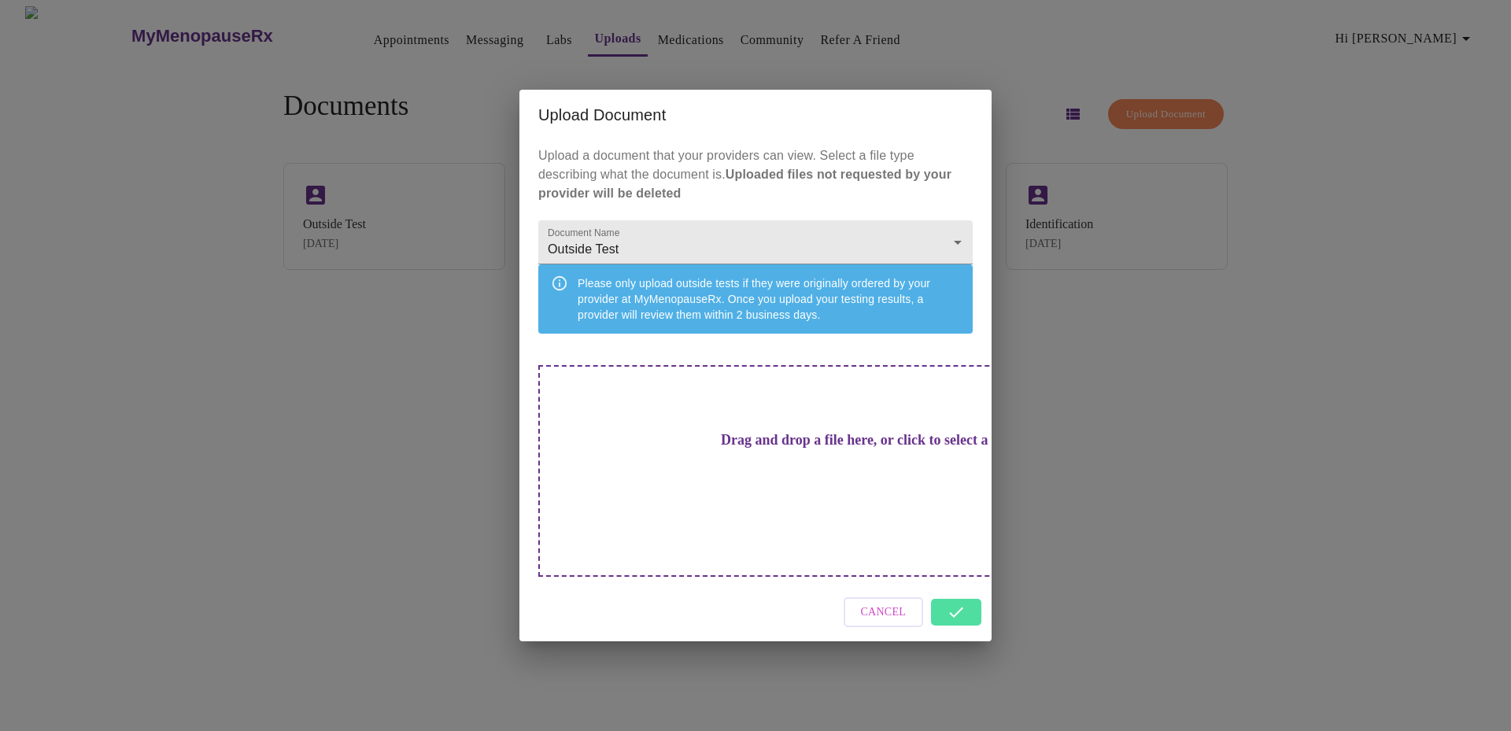
click at [1144, 566] on div "Upload Document Upload a document that your providers can view. Select a file t…" at bounding box center [755, 365] width 1511 height 731
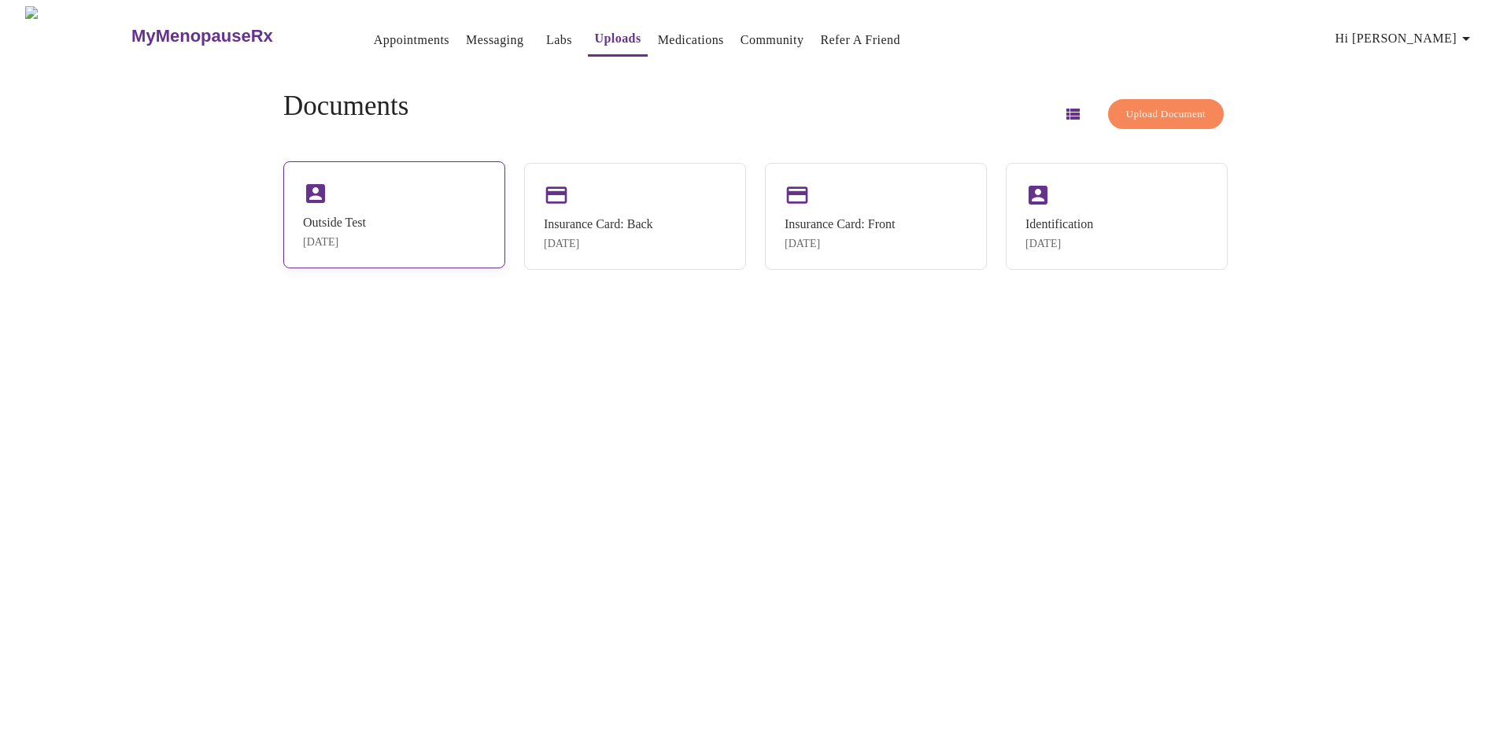
click at [452, 226] on div "Outside Test [DATE]" at bounding box center [394, 214] width 222 height 107
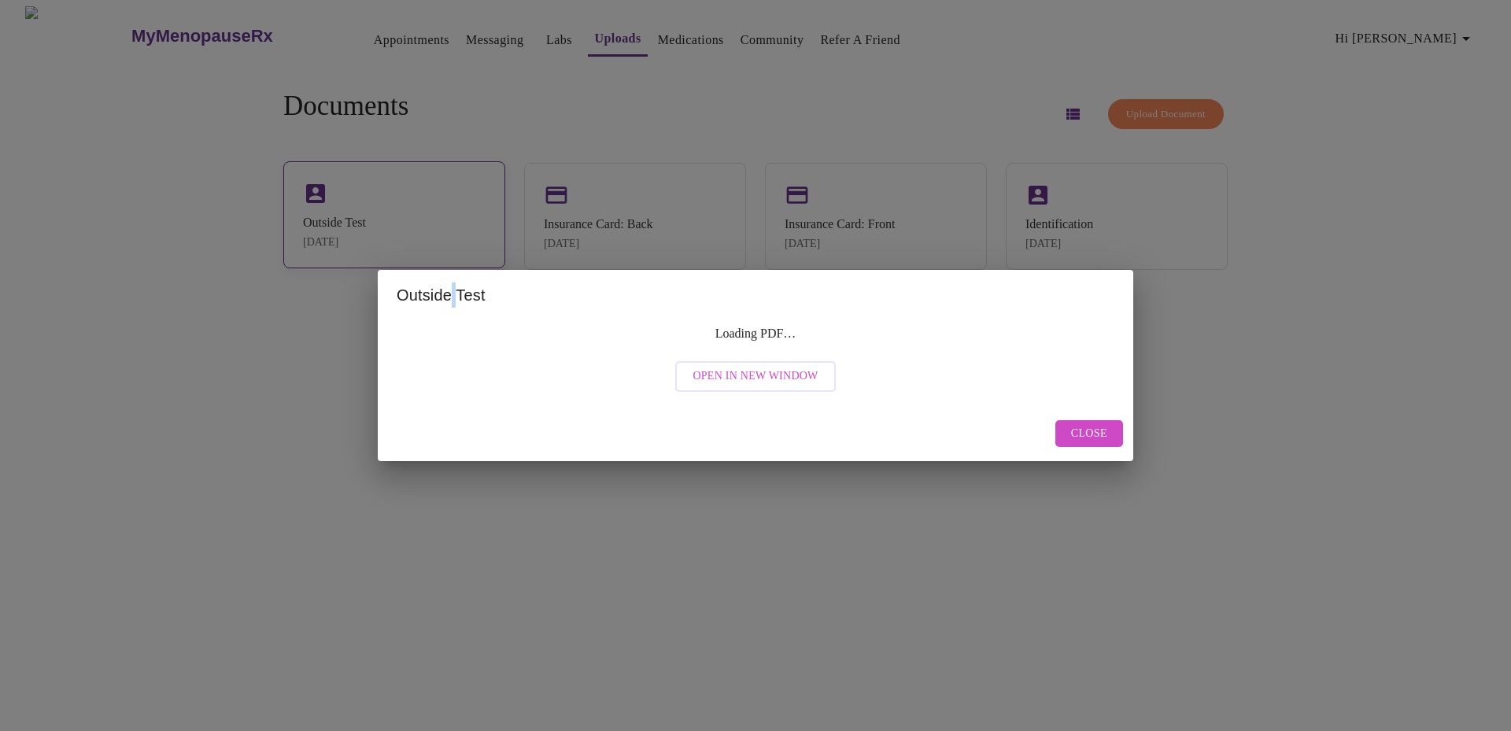
click at [452, 226] on div "Outside Test Loading PDF… Open in New Window Close" at bounding box center [755, 365] width 1511 height 731
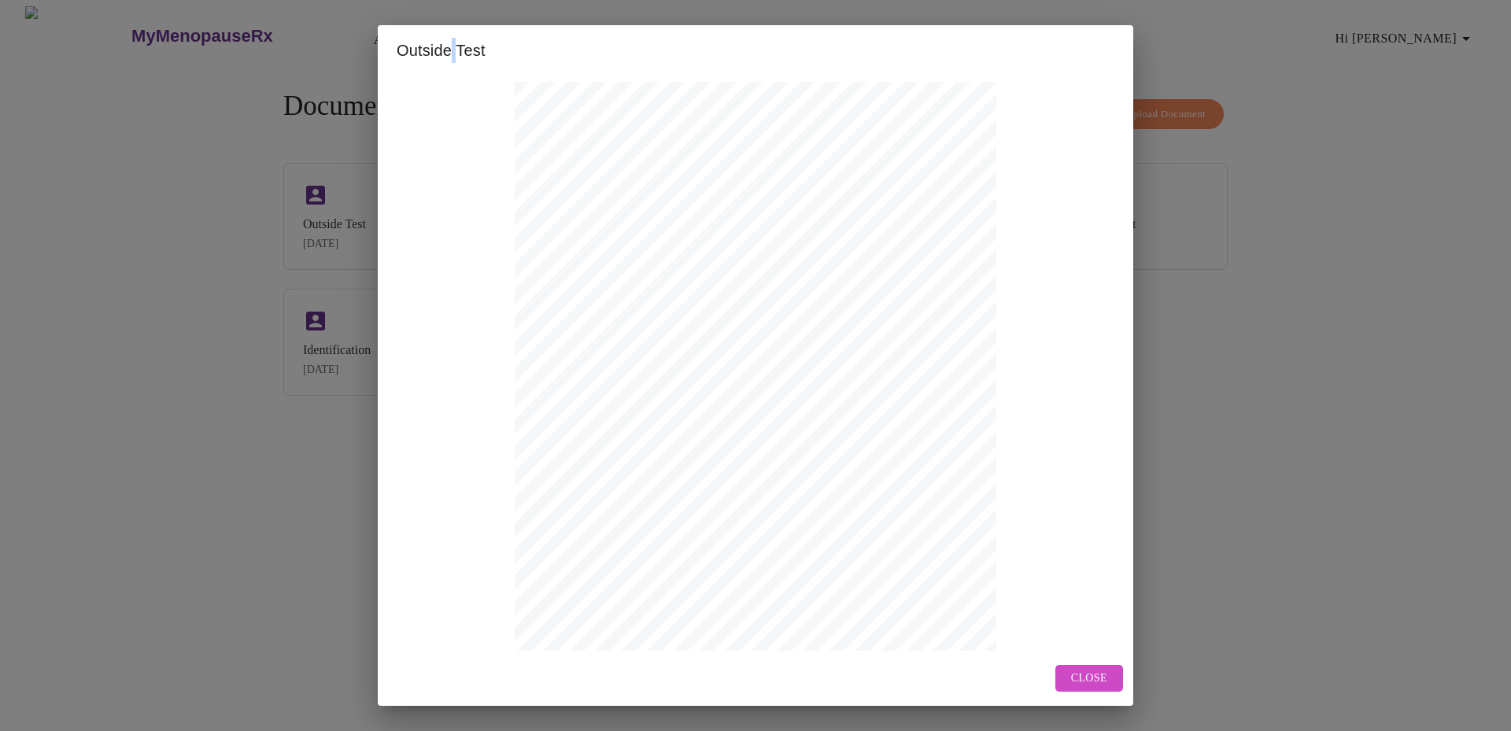
click at [1081, 679] on span "Close" at bounding box center [1089, 679] width 36 height 20
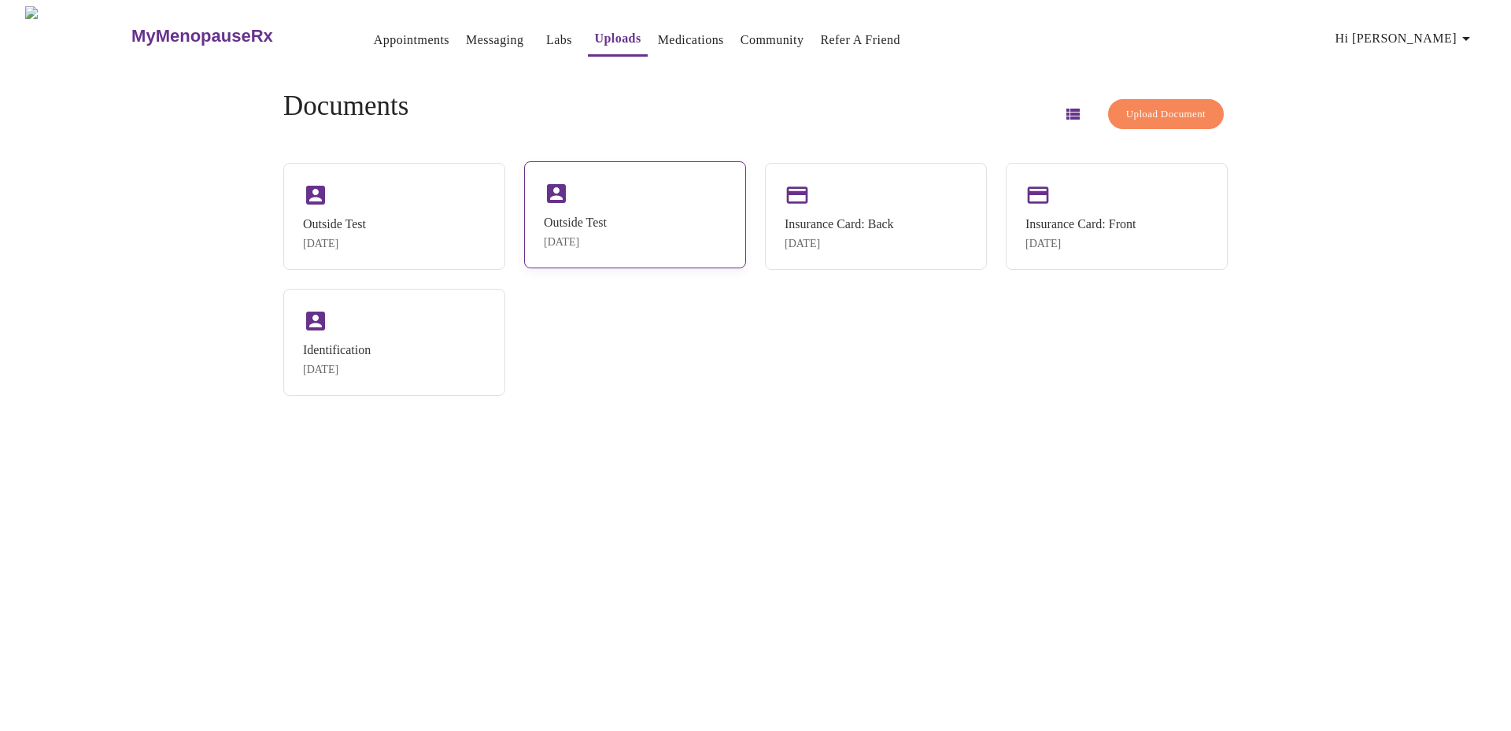
click at [607, 233] on div "Outside Test [DATE]" at bounding box center [575, 232] width 63 height 33
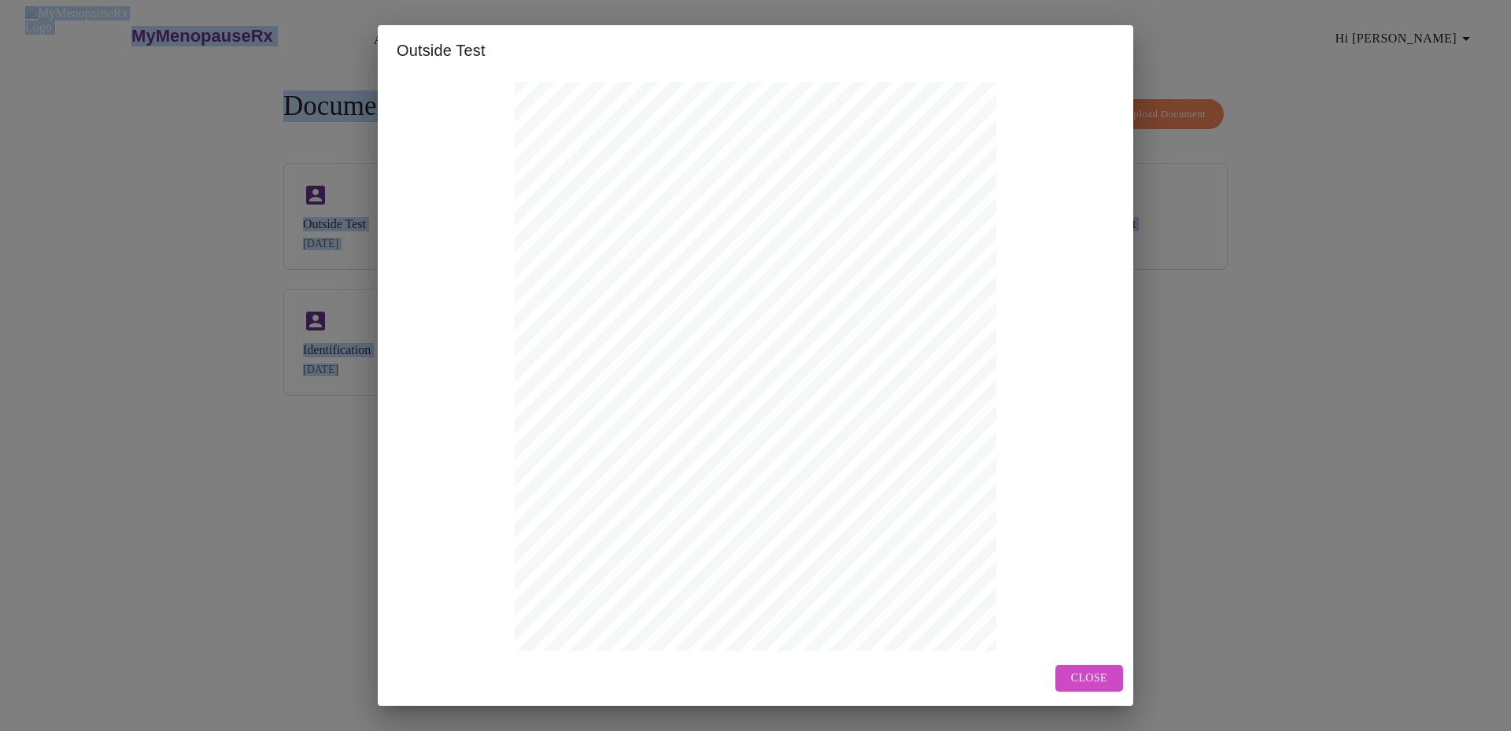
click at [620, 233] on div "Outside Test Open in New Window Close" at bounding box center [755, 365] width 1511 height 731
click at [1075, 675] on span "Close" at bounding box center [1089, 679] width 36 height 20
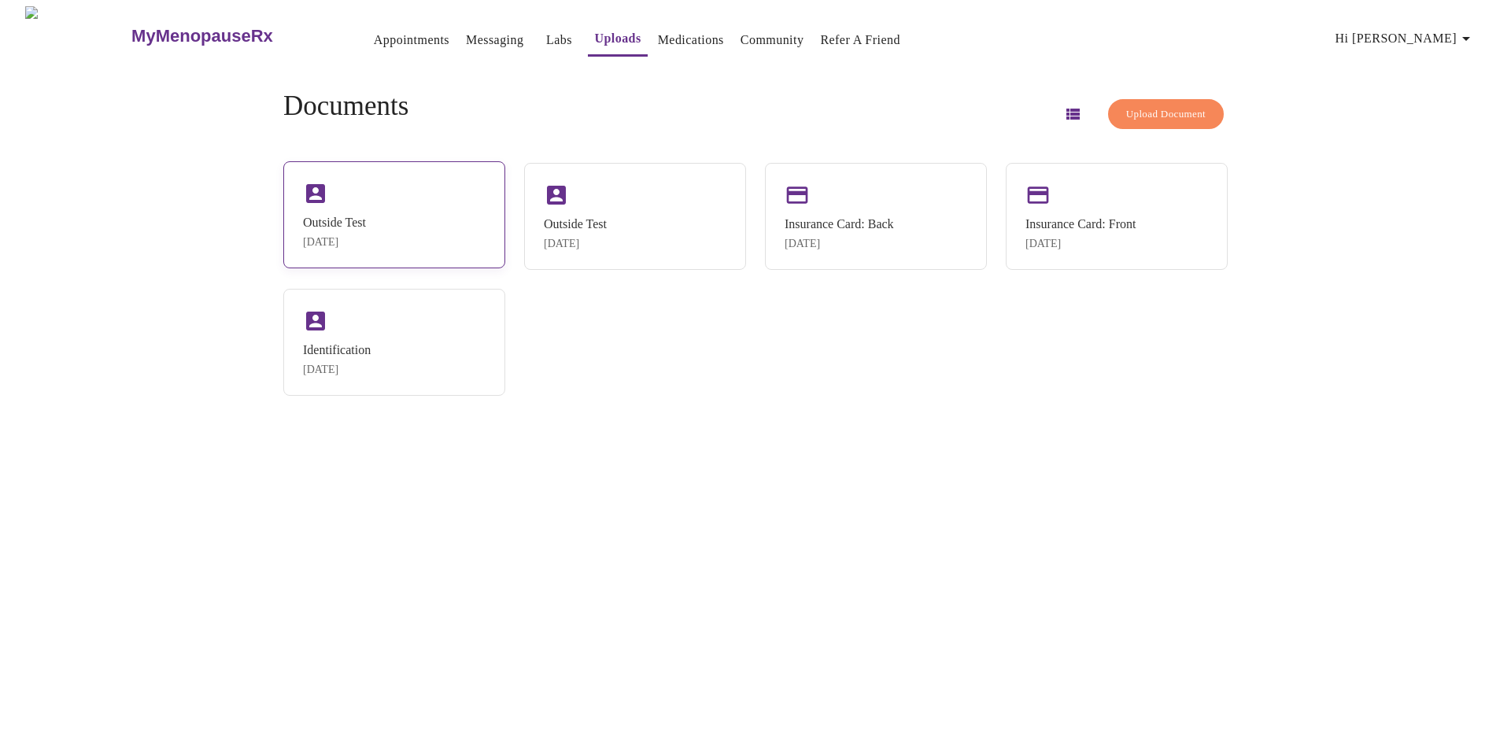
click at [398, 226] on div "Outside Test [DATE]" at bounding box center [394, 214] width 222 height 107
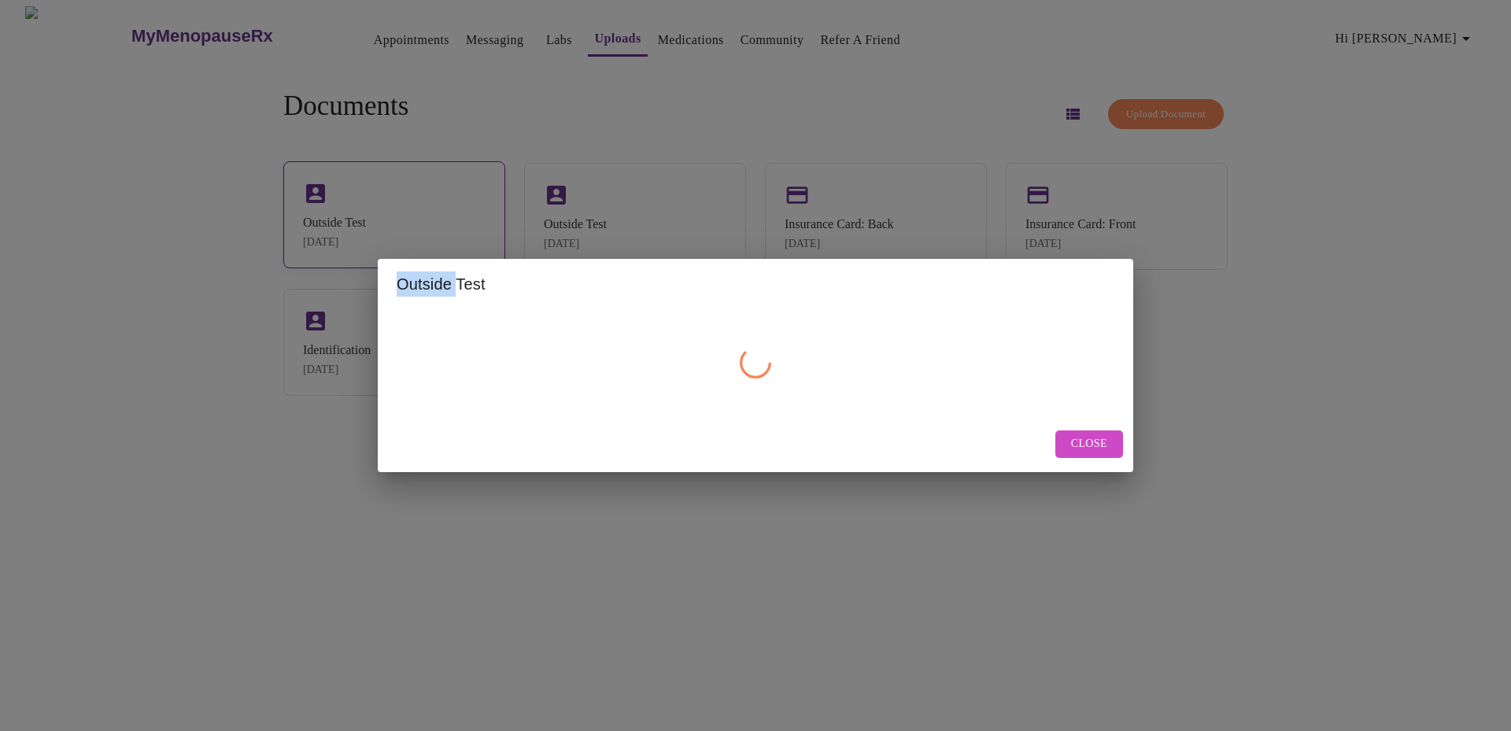
click at [398, 226] on div "Outside Test Close" at bounding box center [755, 365] width 1511 height 731
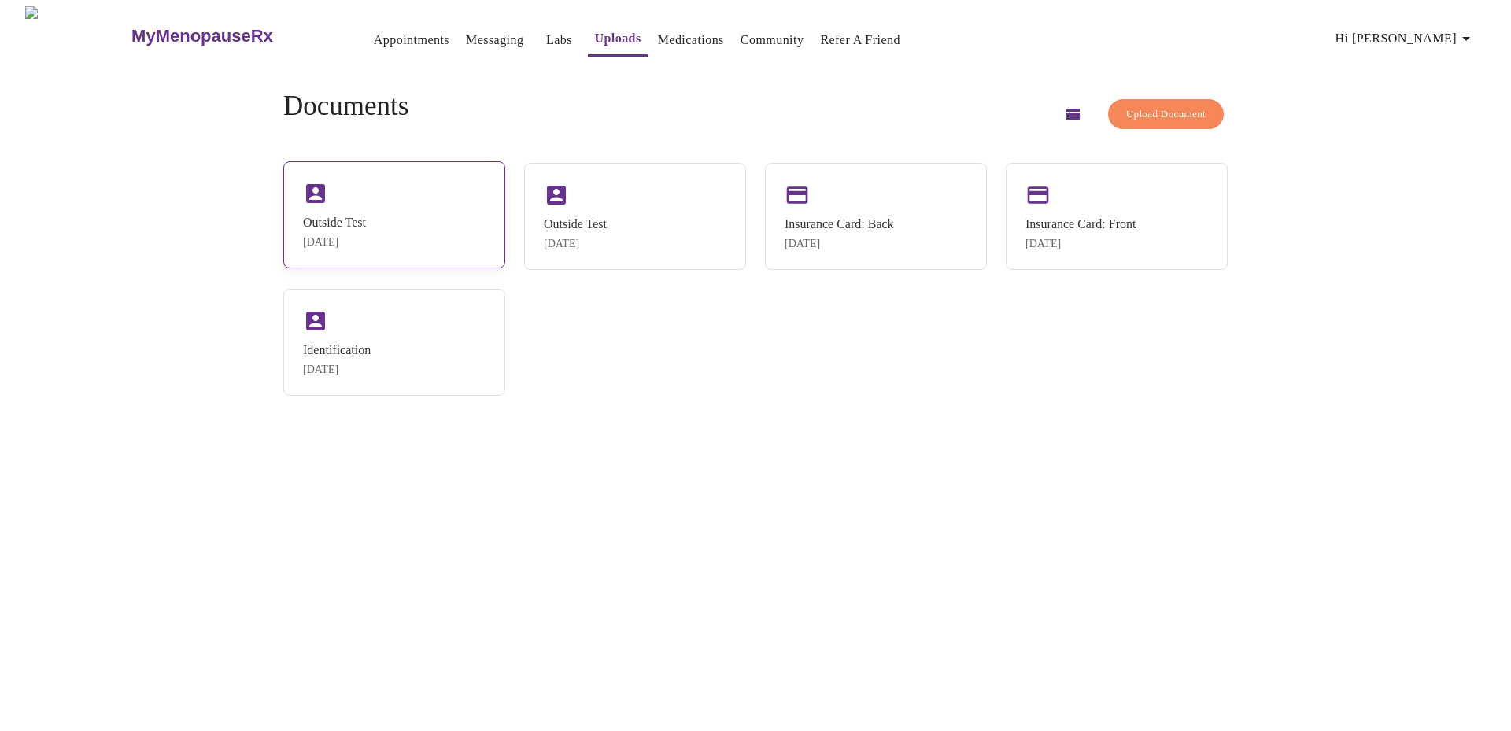
click at [366, 220] on div "Outside Test" at bounding box center [334, 223] width 63 height 14
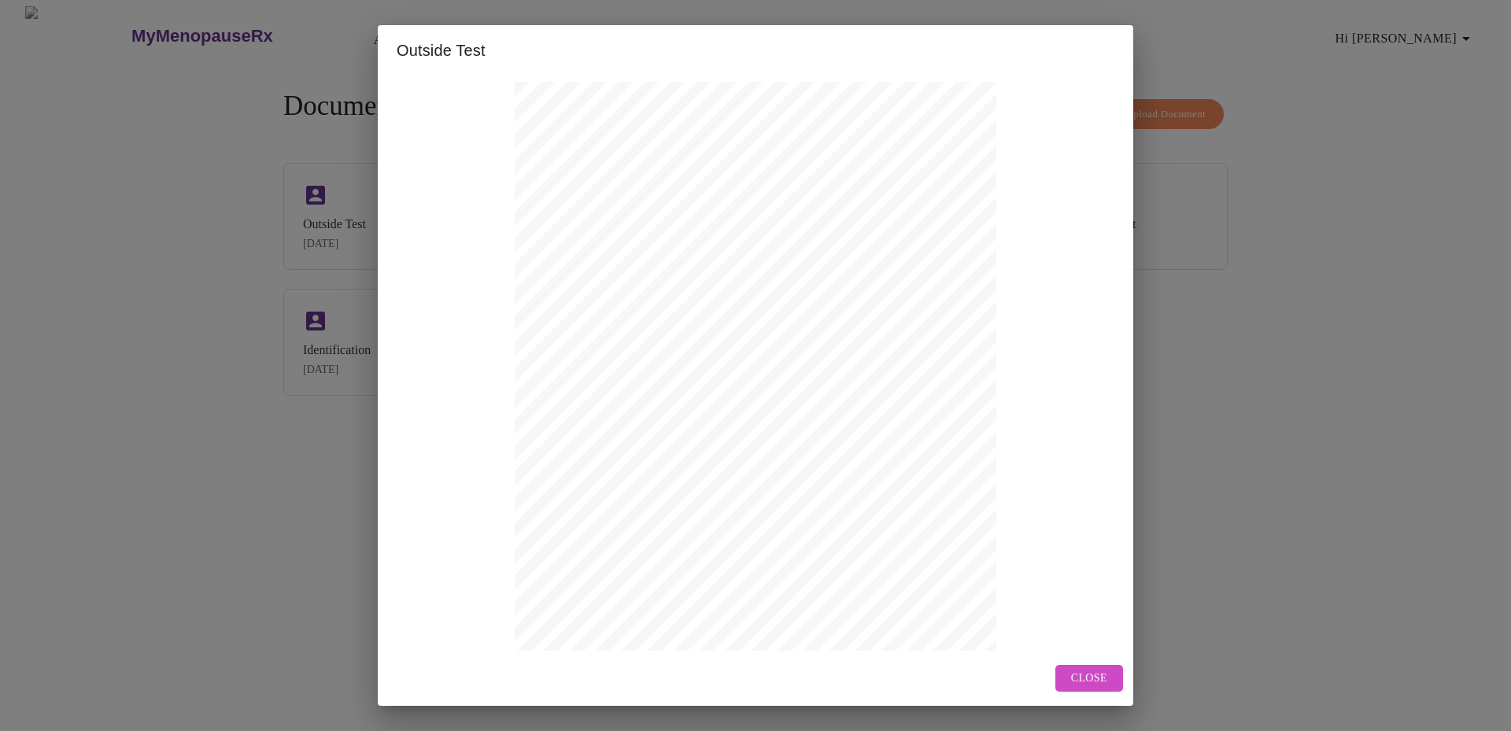
click at [176, 239] on div "Outside Test Name: [PERSON_NAME] [PERSON_NAME] | DOB: [DEMOGRAPHIC_DATA] | MRN:…" at bounding box center [755, 365] width 1511 height 731
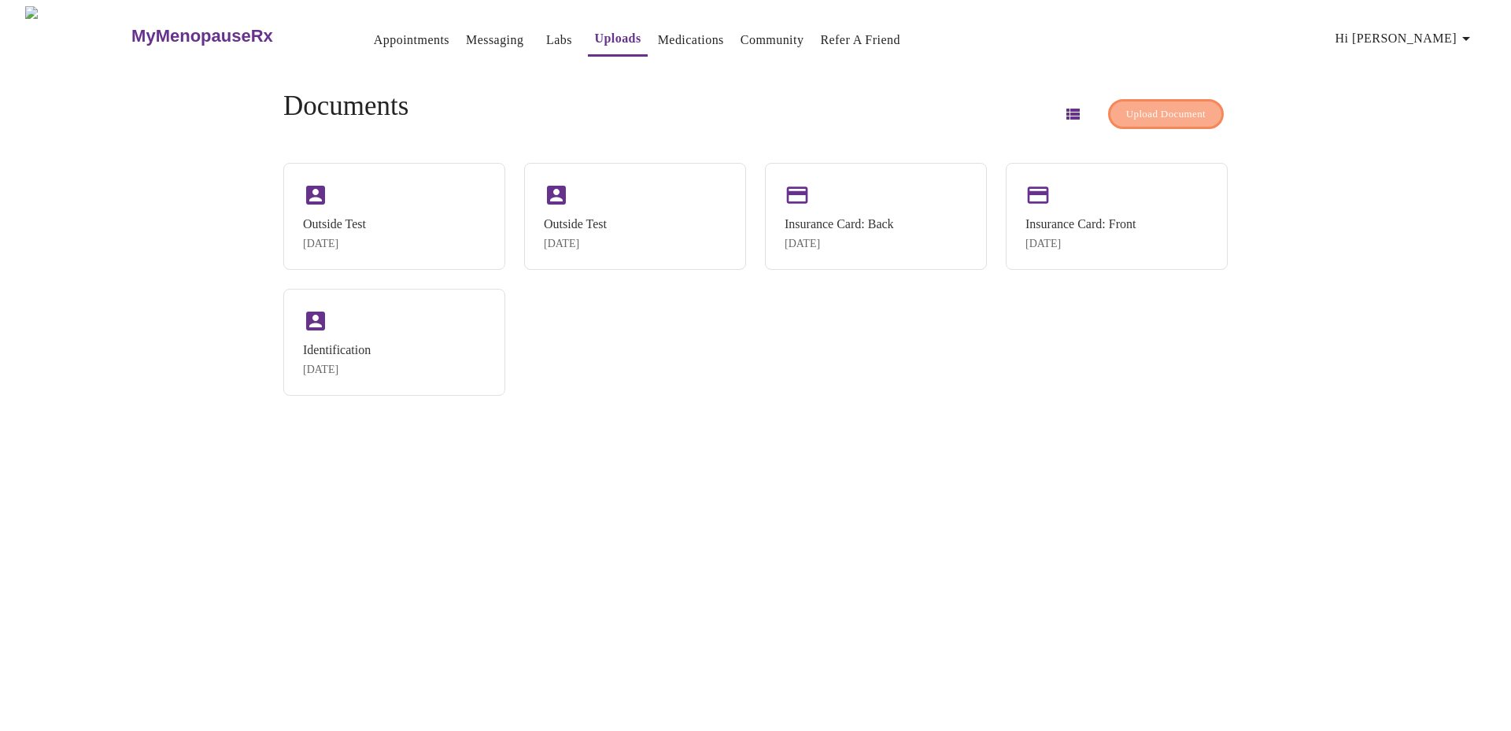
click at [1110, 102] on button "Upload Document" at bounding box center [1166, 114] width 116 height 31
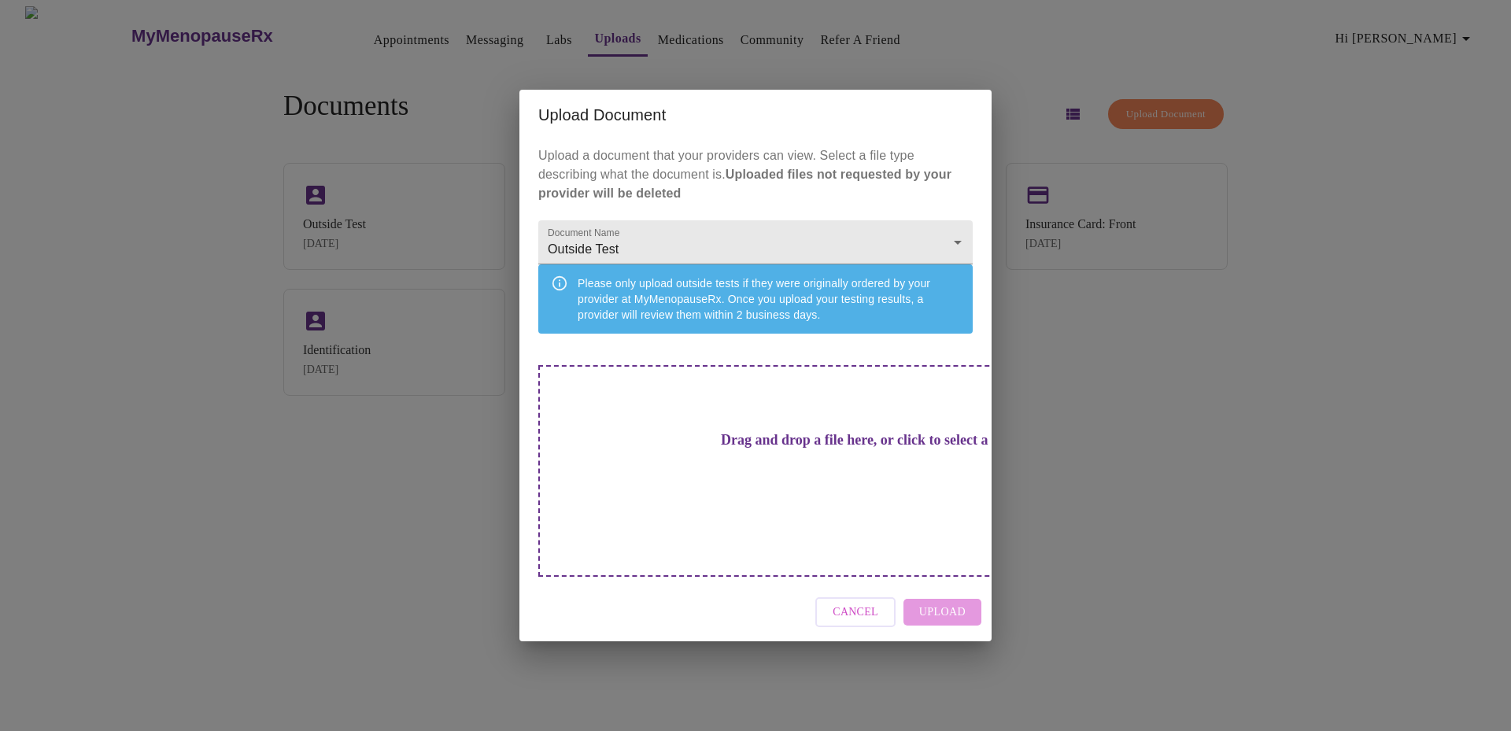
click at [771, 442] on div "Drag and drop a file here, or click to select a file" at bounding box center [865, 471] width 655 height 212
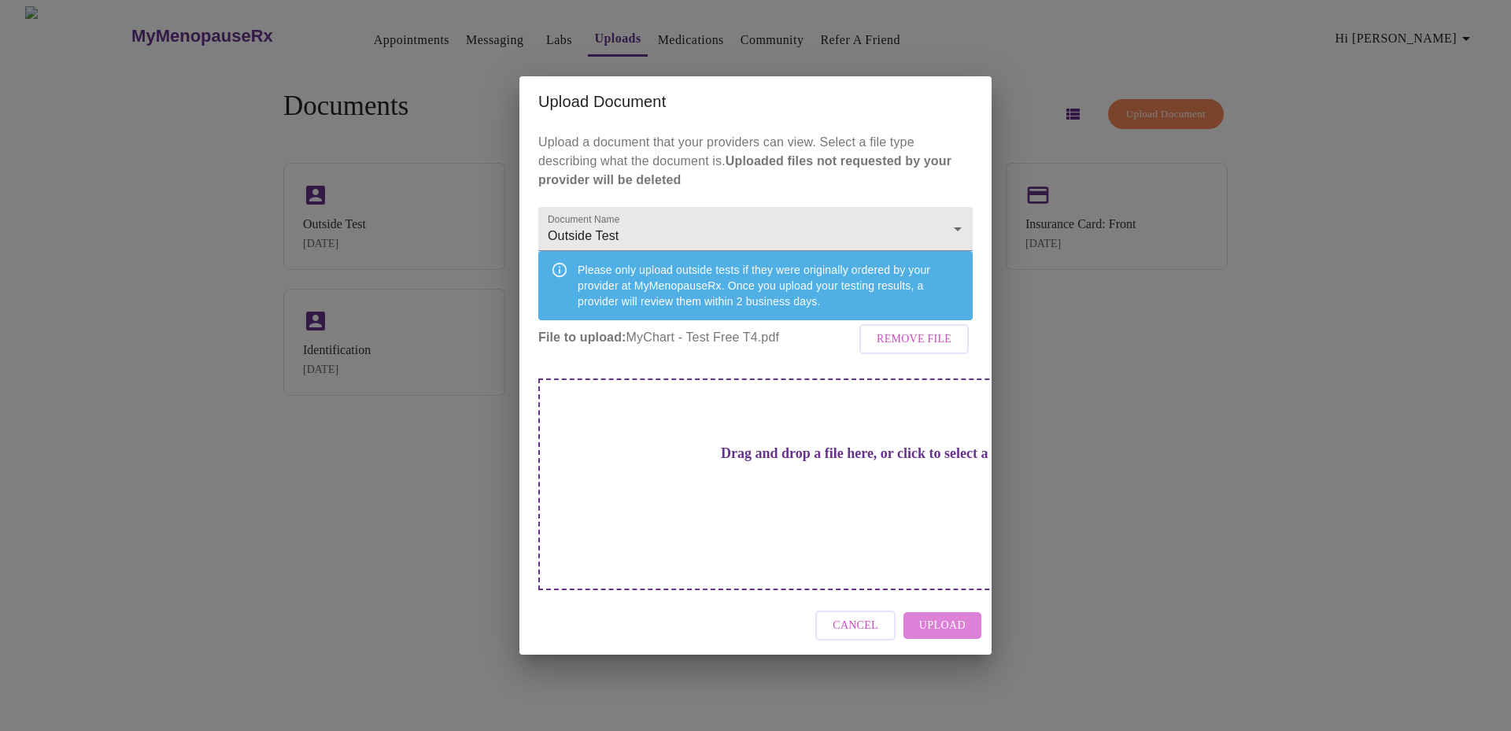
click at [936, 616] on span "Upload" at bounding box center [942, 626] width 46 height 20
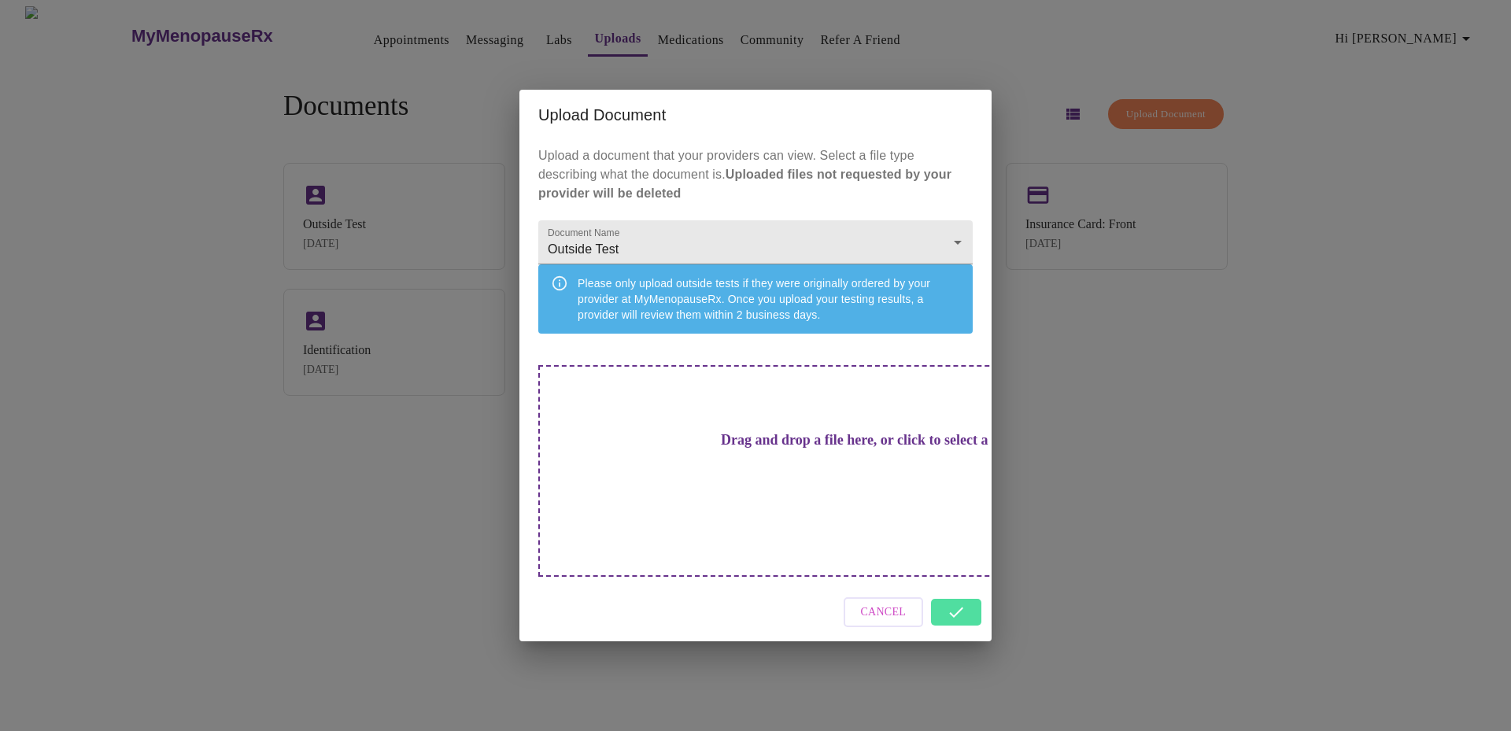
click at [1158, 496] on div "Upload Document Upload a document that your providers can view. Select a file t…" at bounding box center [755, 365] width 1511 height 731
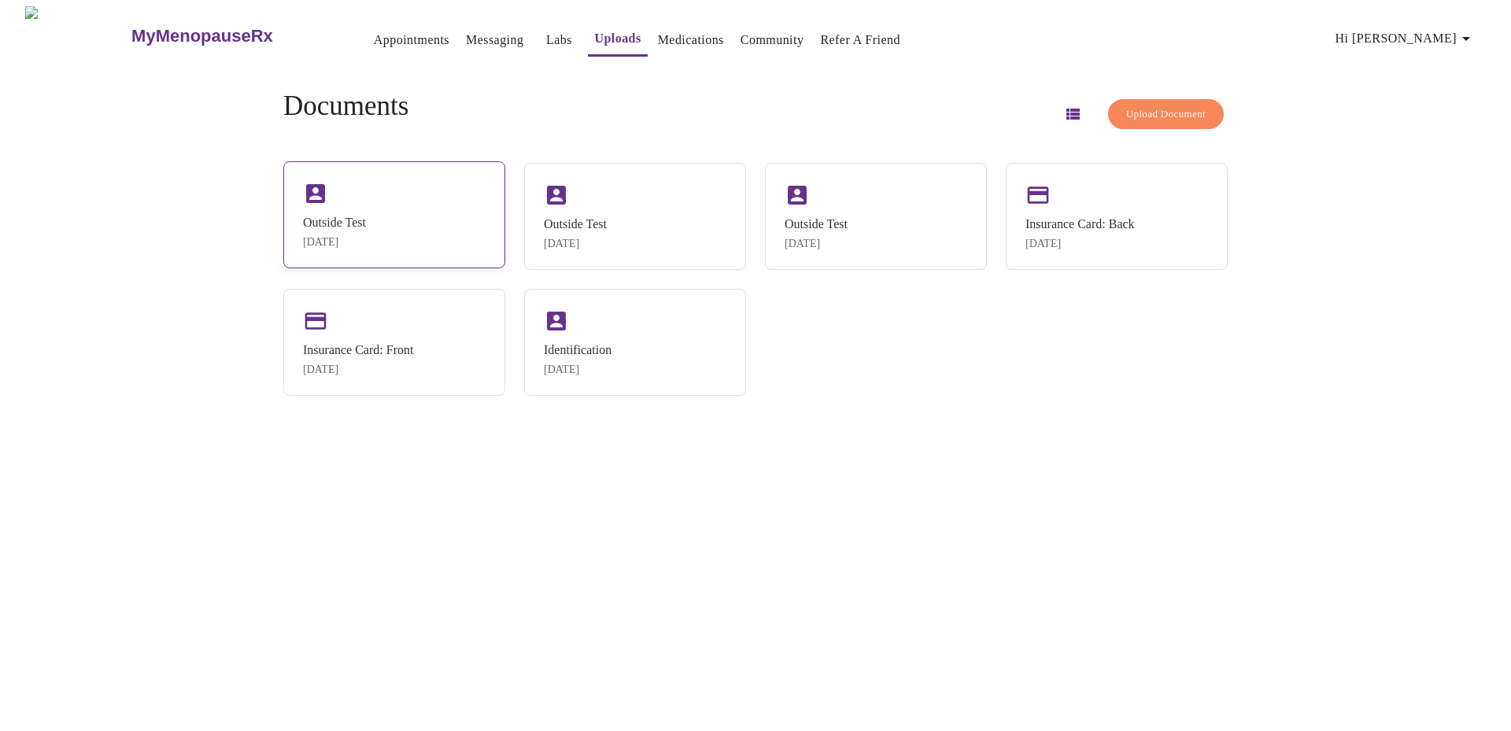
click at [345, 229] on div "Outside Test" at bounding box center [334, 223] width 63 height 14
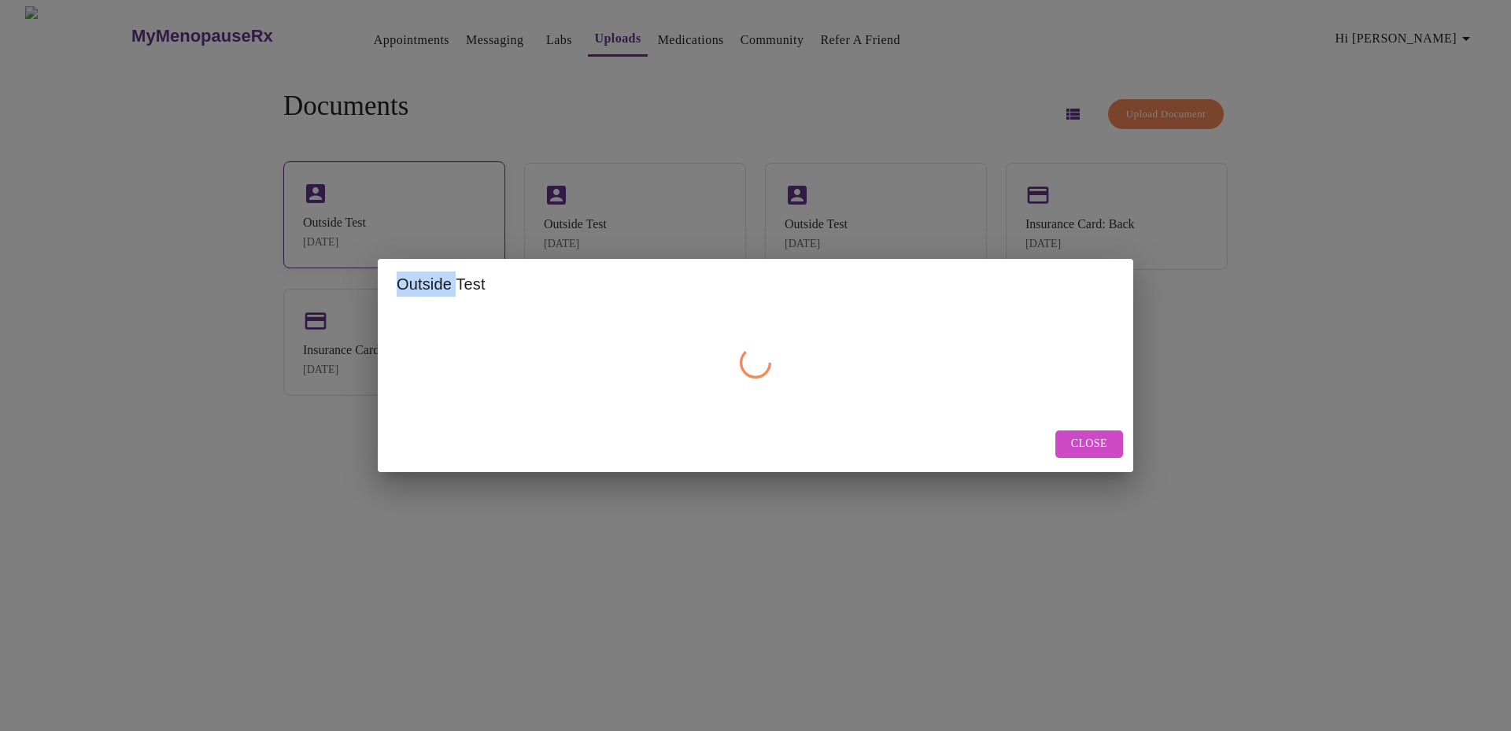
click at [345, 229] on div "Outside Test Close" at bounding box center [755, 365] width 1511 height 731
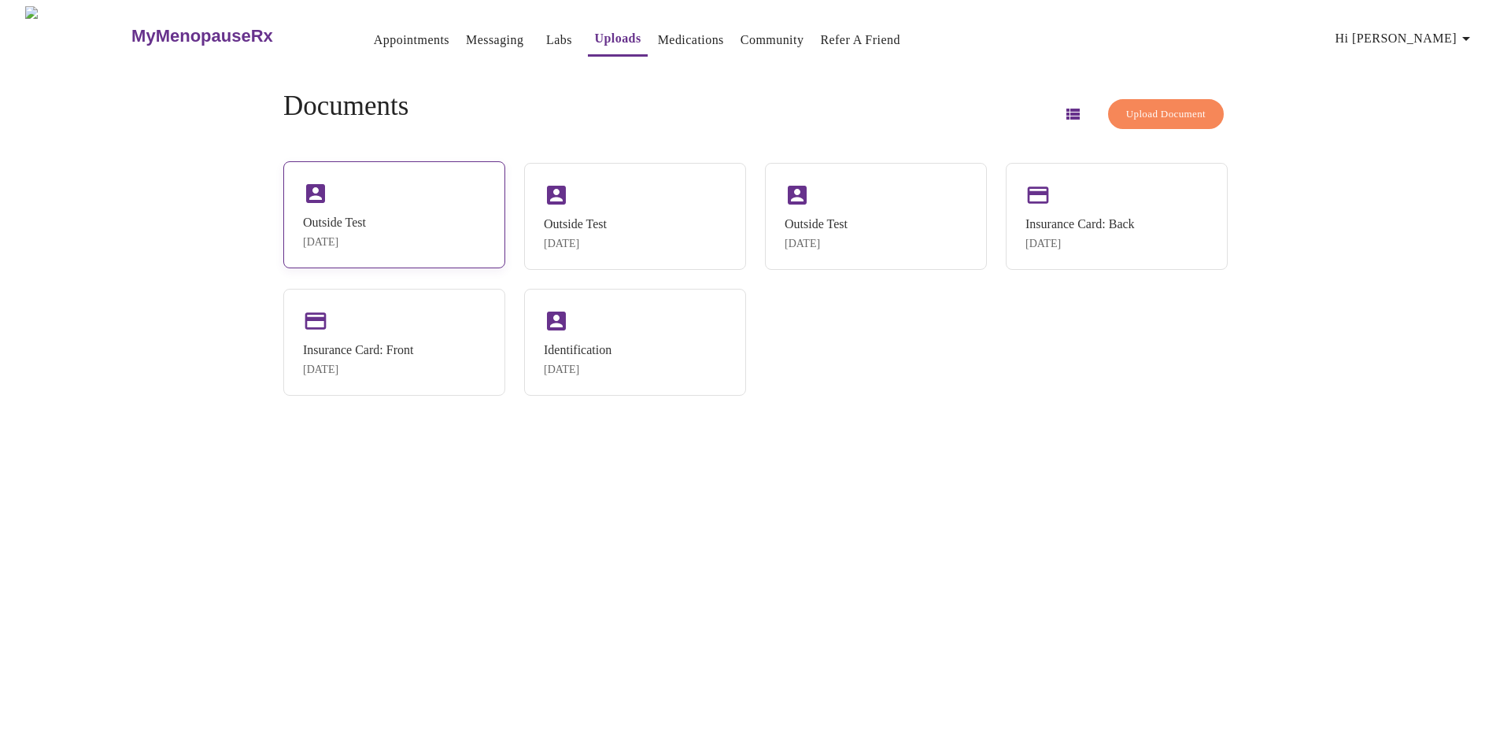
click at [345, 229] on div "Outside Test" at bounding box center [334, 223] width 63 height 14
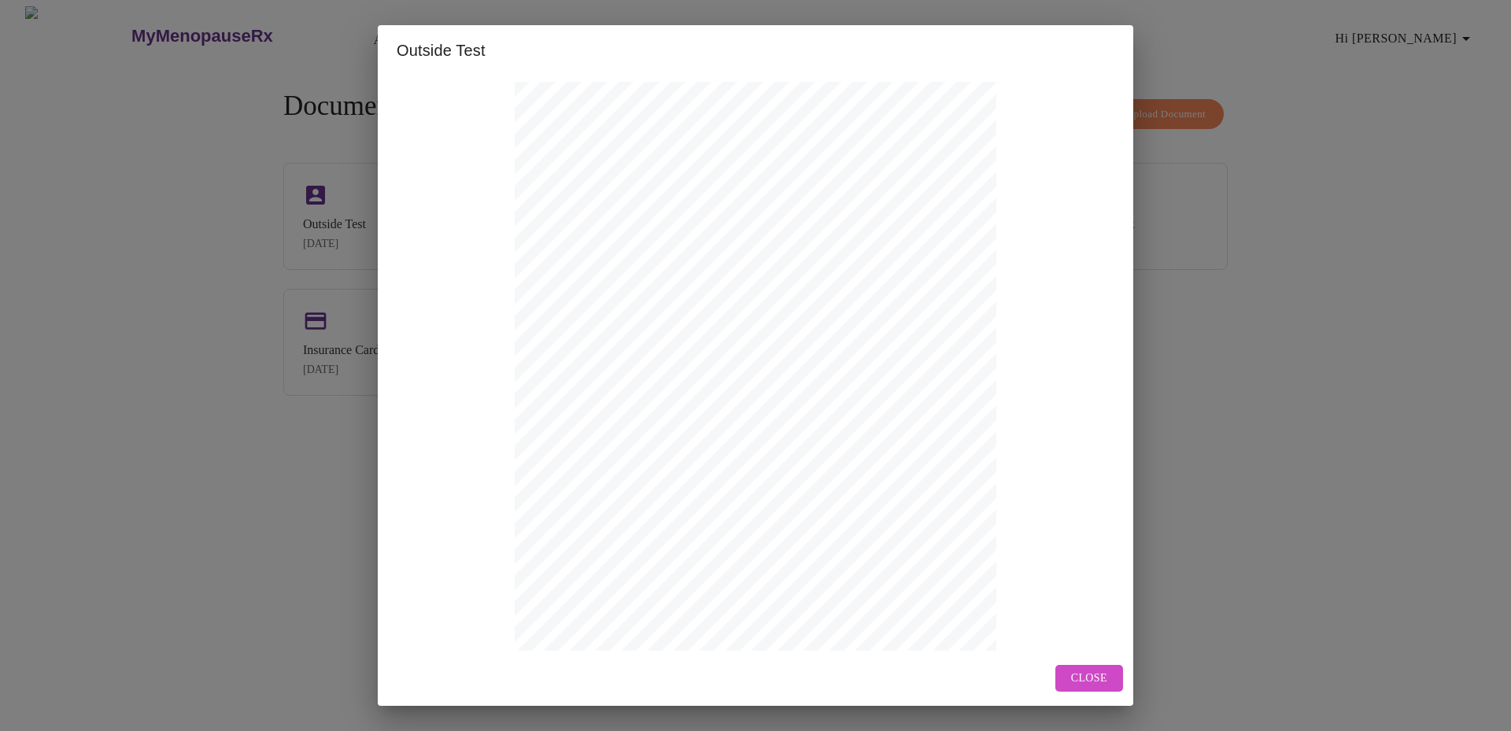
click at [217, 315] on div "Outside Test Name: [PERSON_NAME] [PERSON_NAME] | DOB: [DEMOGRAPHIC_DATA] | MRN:…" at bounding box center [755, 365] width 1511 height 731
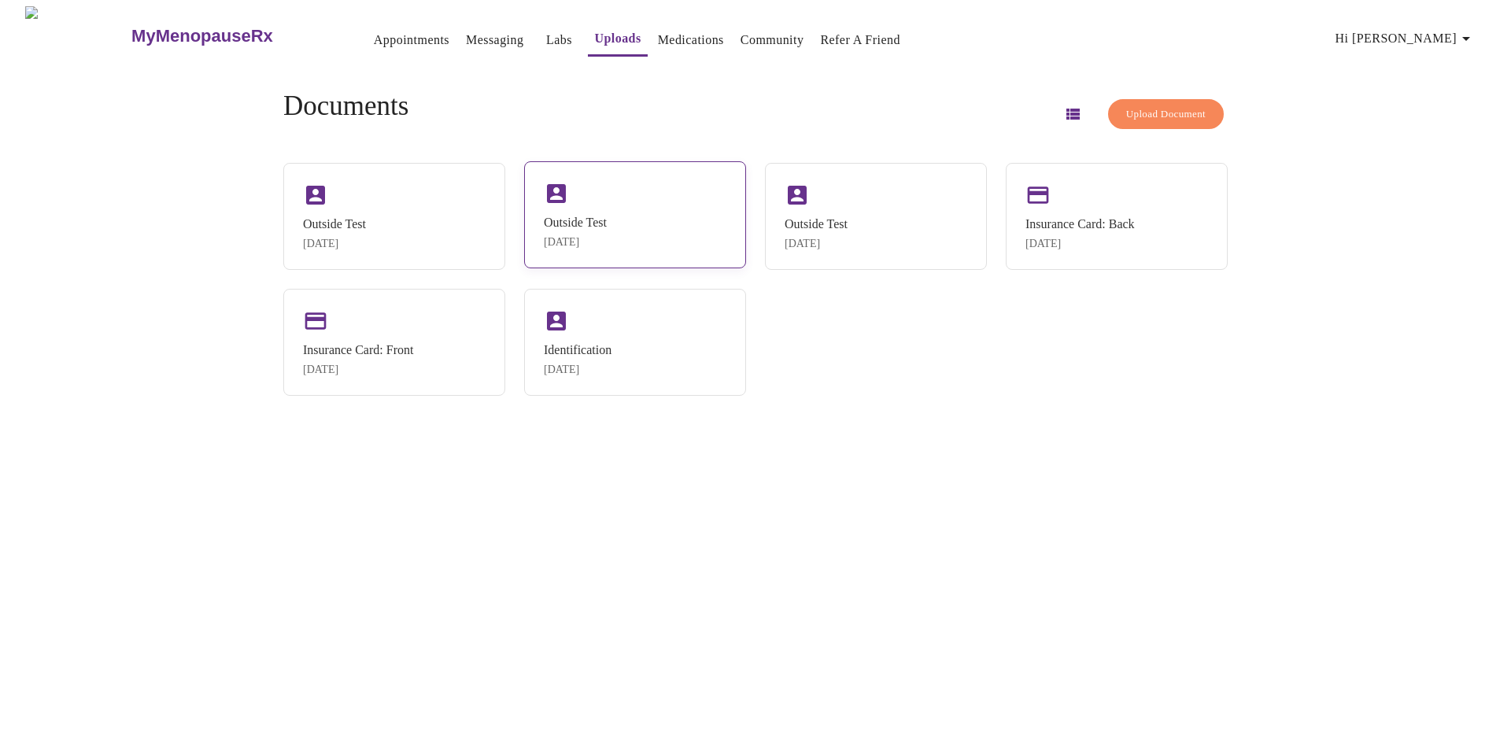
click at [647, 247] on div "Outside Test [DATE]" at bounding box center [635, 214] width 222 height 107
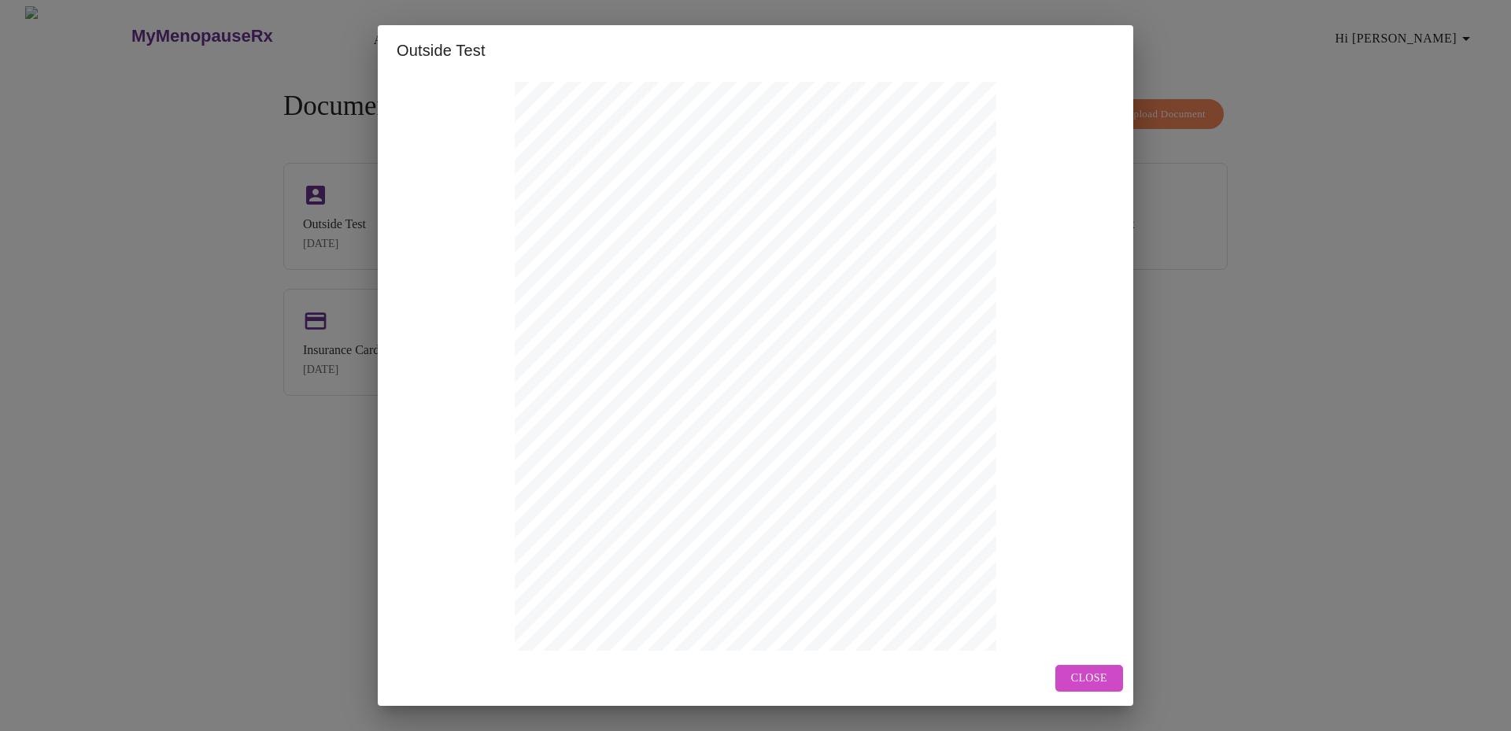
click at [224, 484] on div "Outside Test Name: [PERSON_NAME] [PERSON_NAME] | DOB: [DEMOGRAPHIC_DATA] | MRN:…" at bounding box center [755, 365] width 1511 height 731
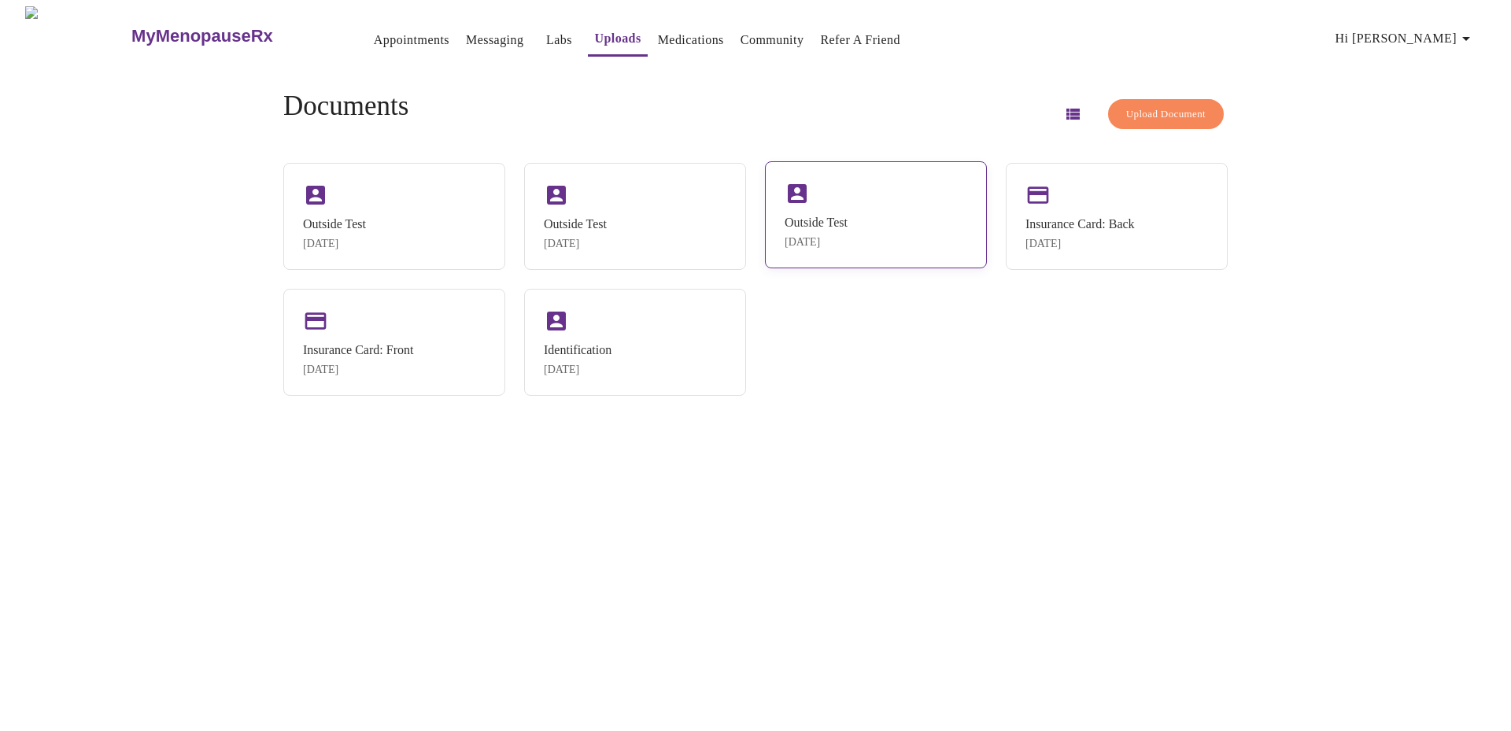
click at [830, 239] on div "[DATE]" at bounding box center [816, 242] width 63 height 13
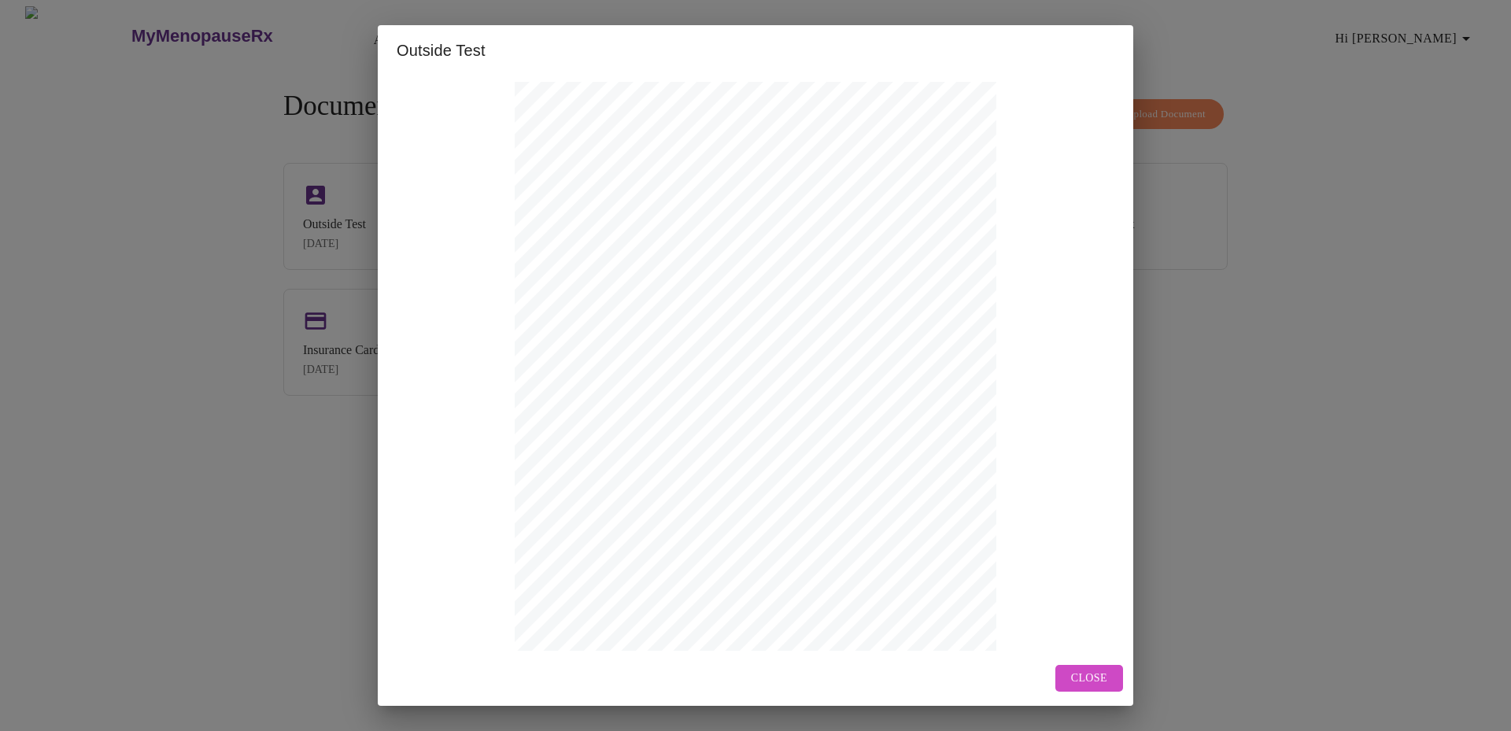
click at [1347, 454] on div "Outside Test Name: [PERSON_NAME] [PERSON_NAME] | DOB: [DEMOGRAPHIC_DATA] | MRN:…" at bounding box center [755, 365] width 1511 height 731
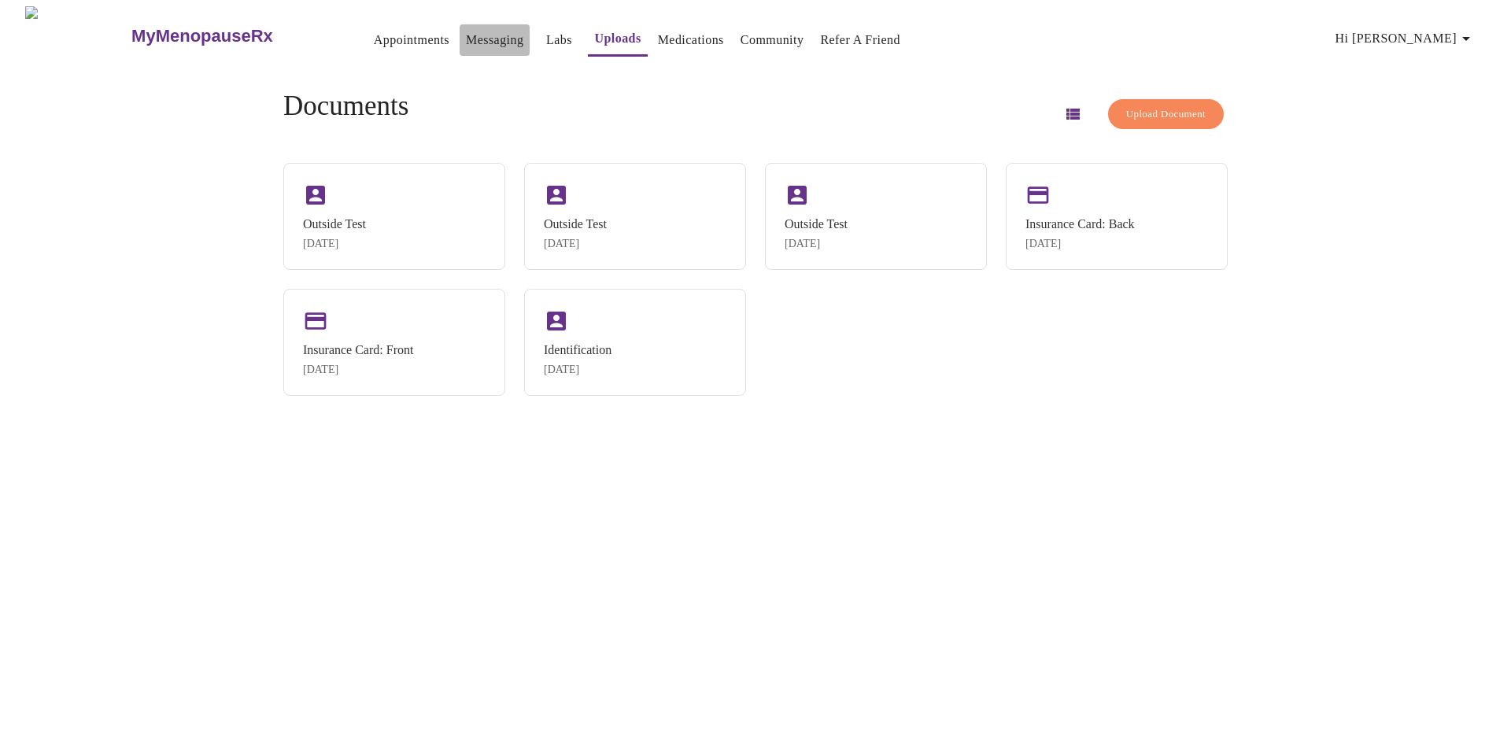
click at [466, 32] on link "Messaging" at bounding box center [494, 40] width 57 height 22
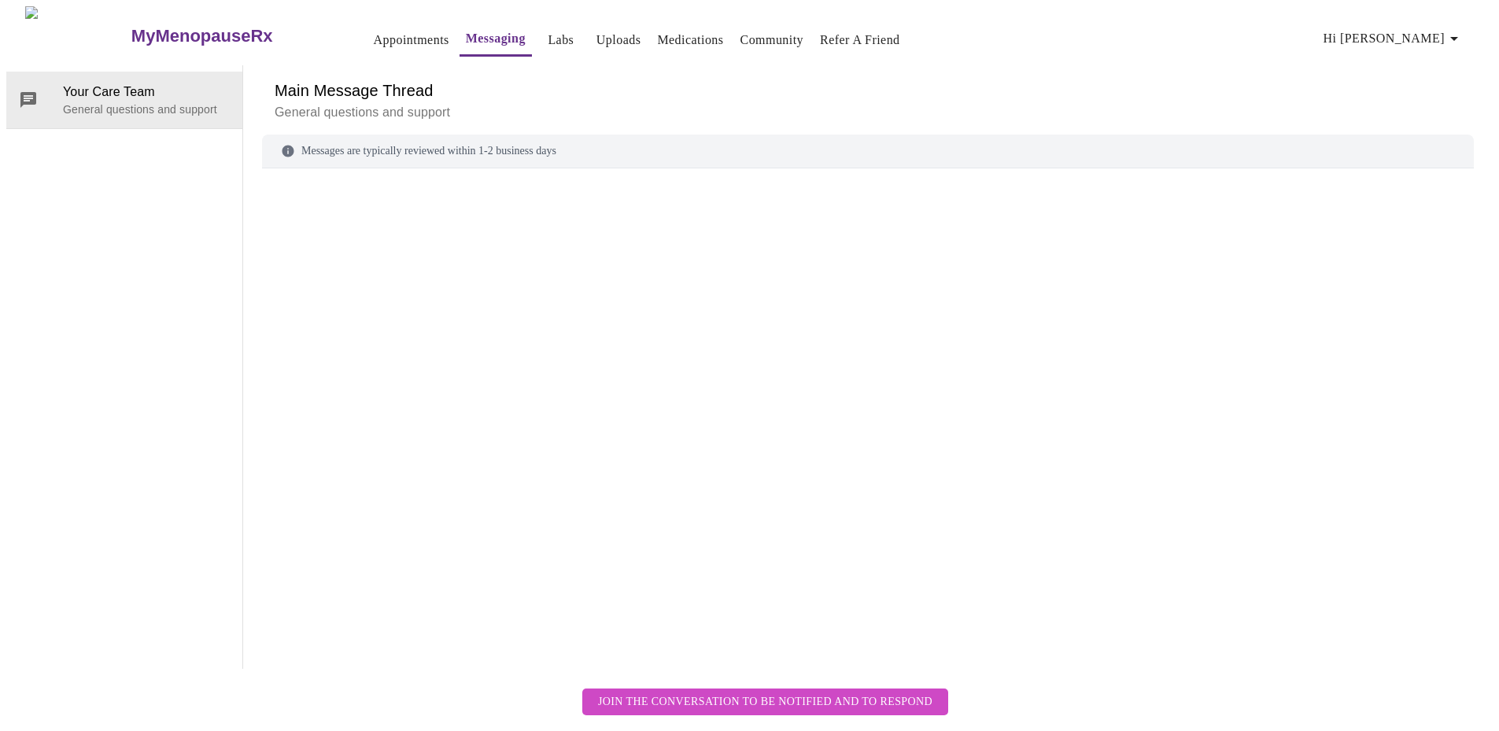
scroll to position [59, 0]
